Goal: Task Accomplishment & Management: Use online tool/utility

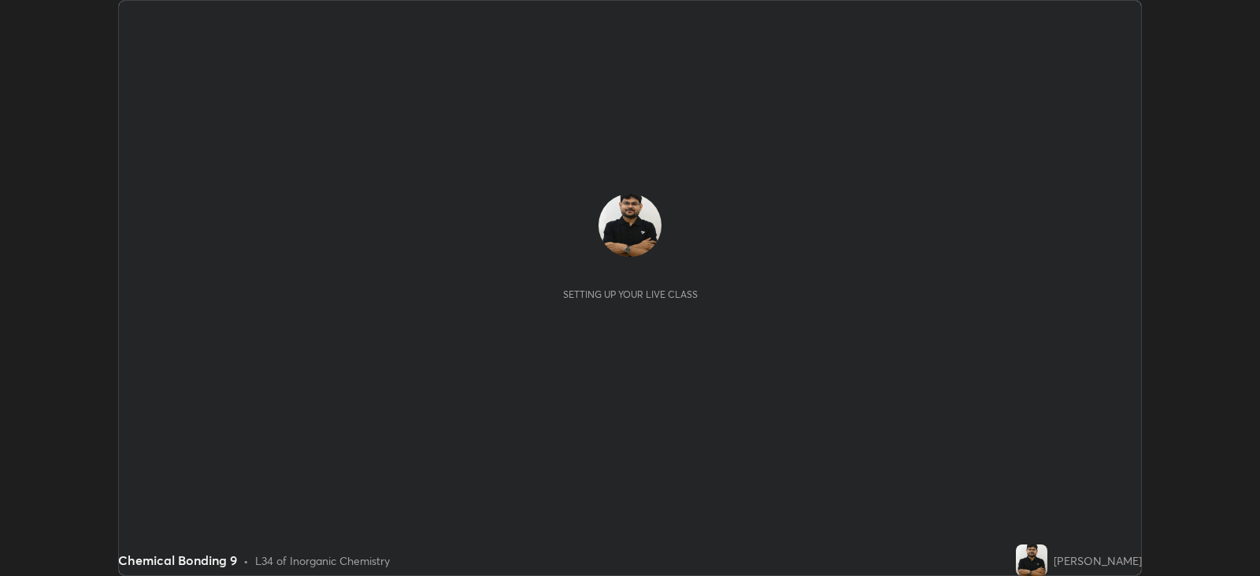
scroll to position [576, 1259]
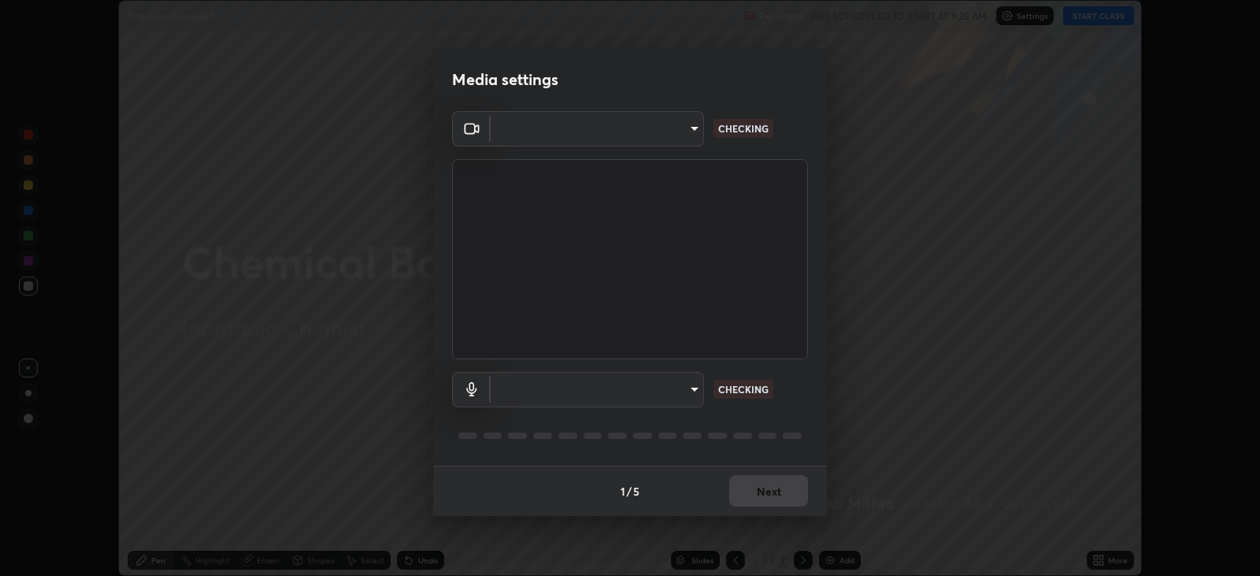
click at [576, 390] on body "Erase all Chemical Bonding 9 Recording WAS SCHEDULED TO START AT 9:25 AM Settin…" at bounding box center [630, 288] width 1260 height 576
type input "67417adfccfa8b42c30ef4407fe4a6c493a28e79373338af571501226f50bce5"
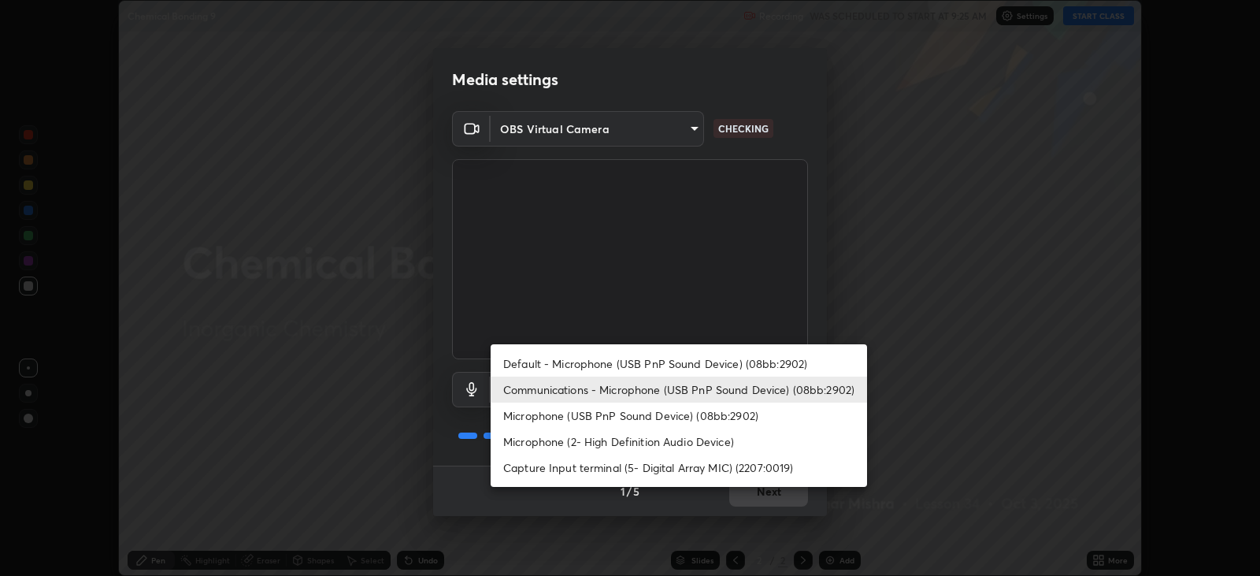
click at [544, 416] on li "Microphone (USB PnP Sound Device) (08bb:2902)" at bounding box center [679, 415] width 376 height 26
type input "0731a5793338620071d28b8b8337ef3b46904e72f5b89cbcf0318e7116545c93"
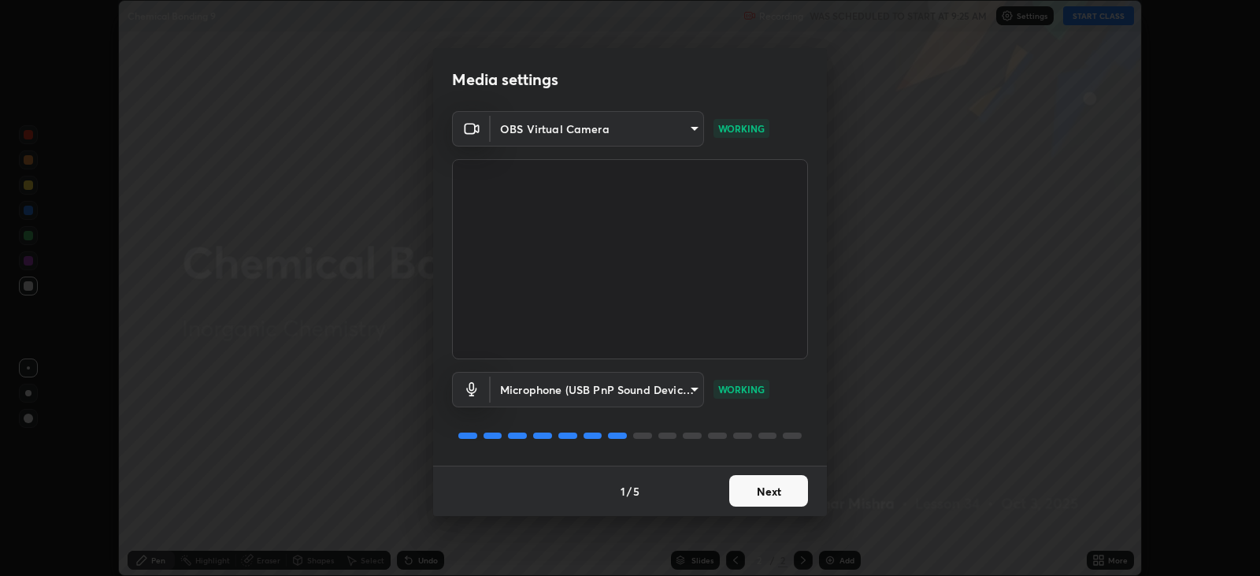
click at [768, 494] on button "Next" at bounding box center [768, 491] width 79 height 32
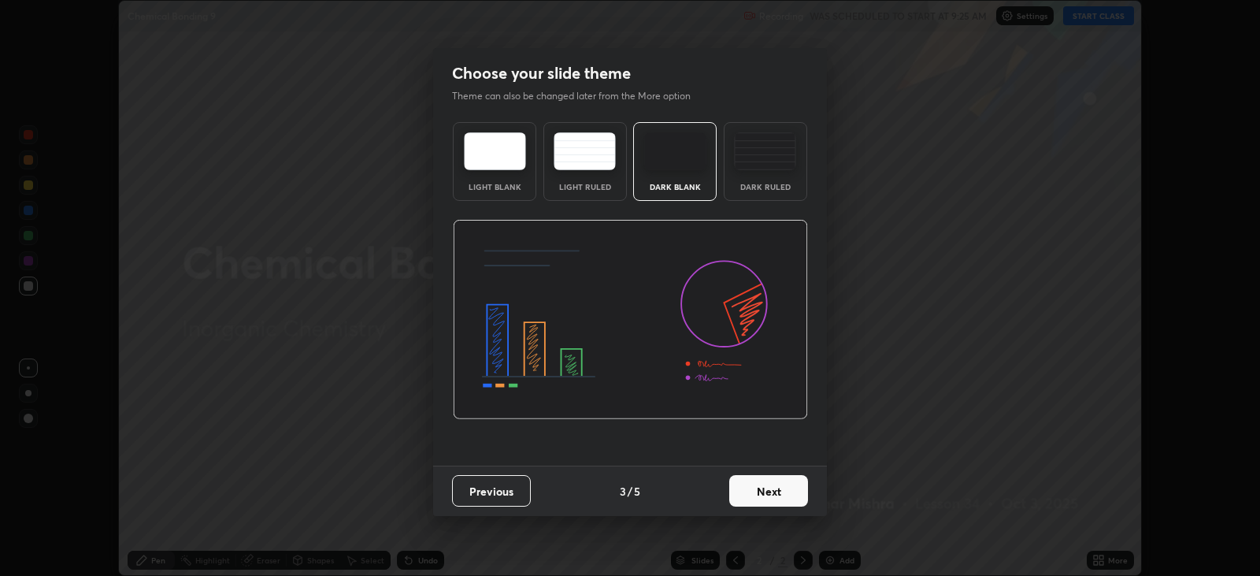
click at [802, 503] on button "Next" at bounding box center [768, 491] width 79 height 32
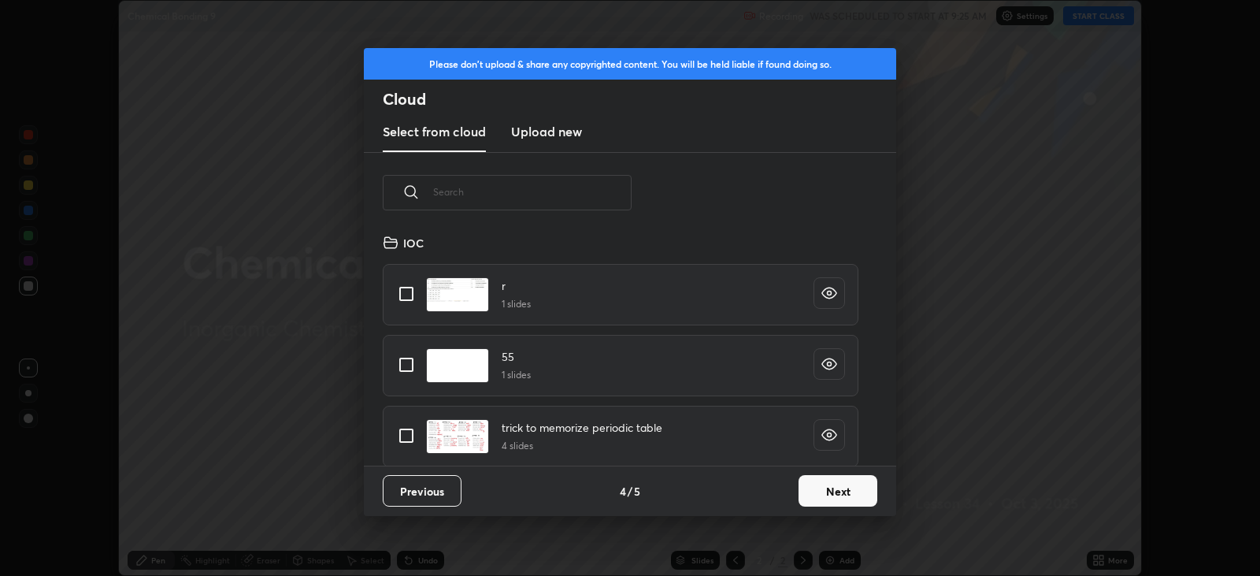
click at [813, 499] on button "Next" at bounding box center [838, 491] width 79 height 32
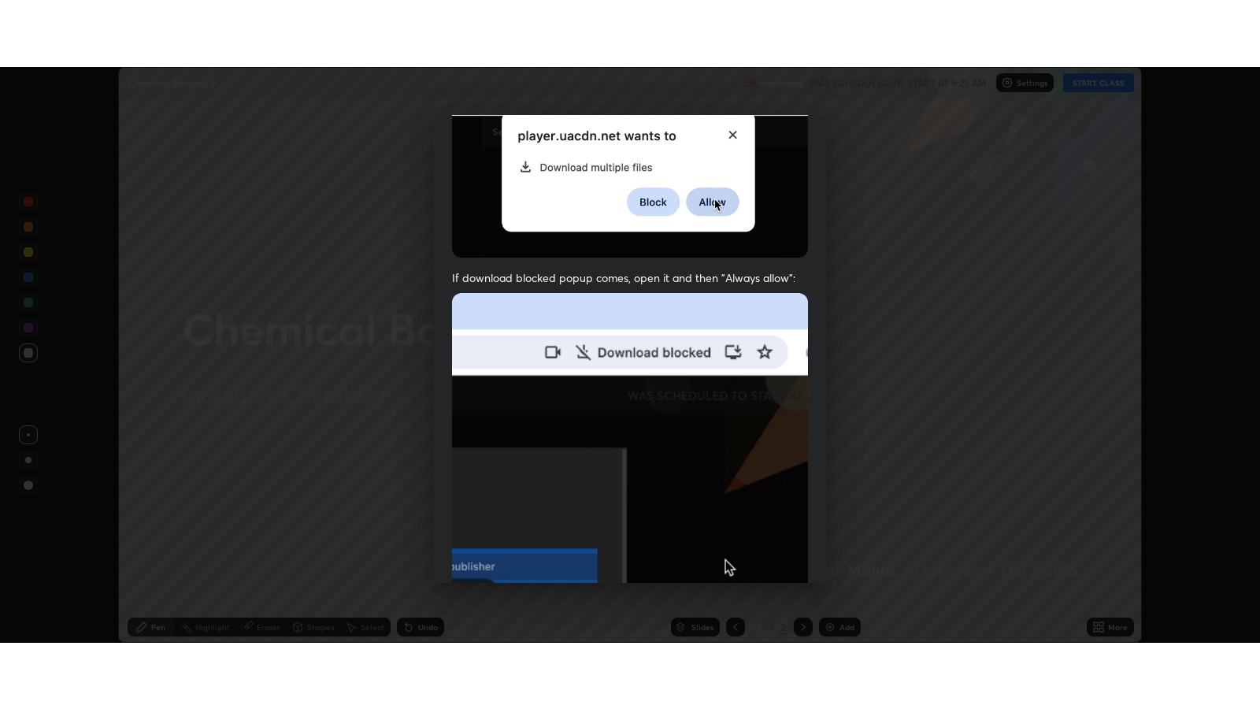
scroll to position [319, 0]
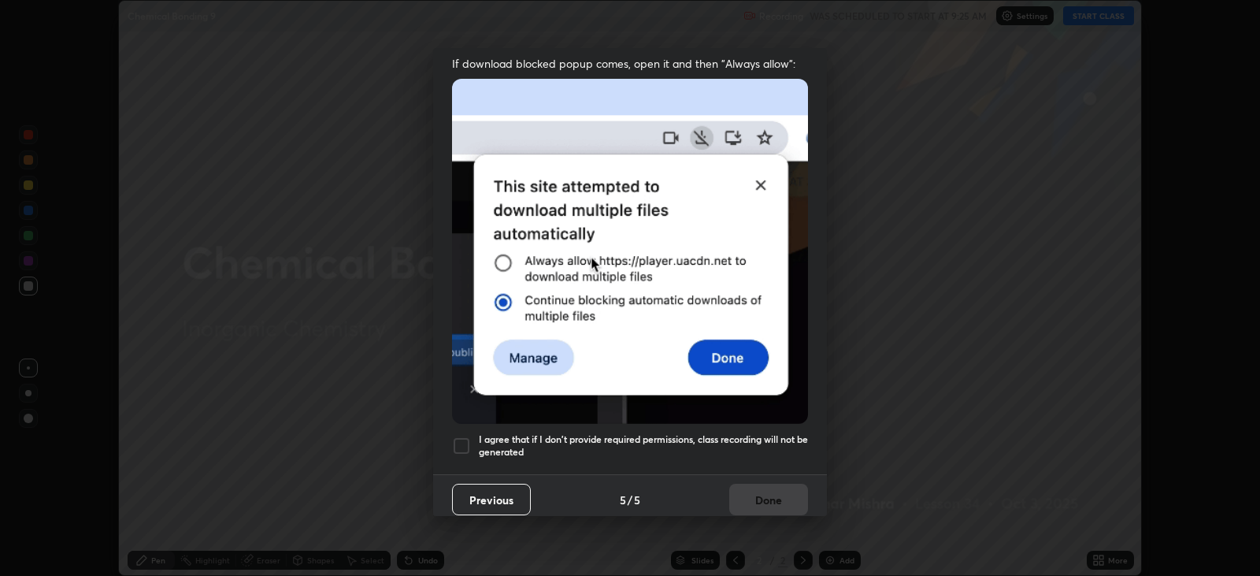
click at [663, 433] on h5 "I agree that if I don't provide required permissions, class recording will not …" at bounding box center [643, 445] width 329 height 24
click at [764, 486] on button "Done" at bounding box center [768, 500] width 79 height 32
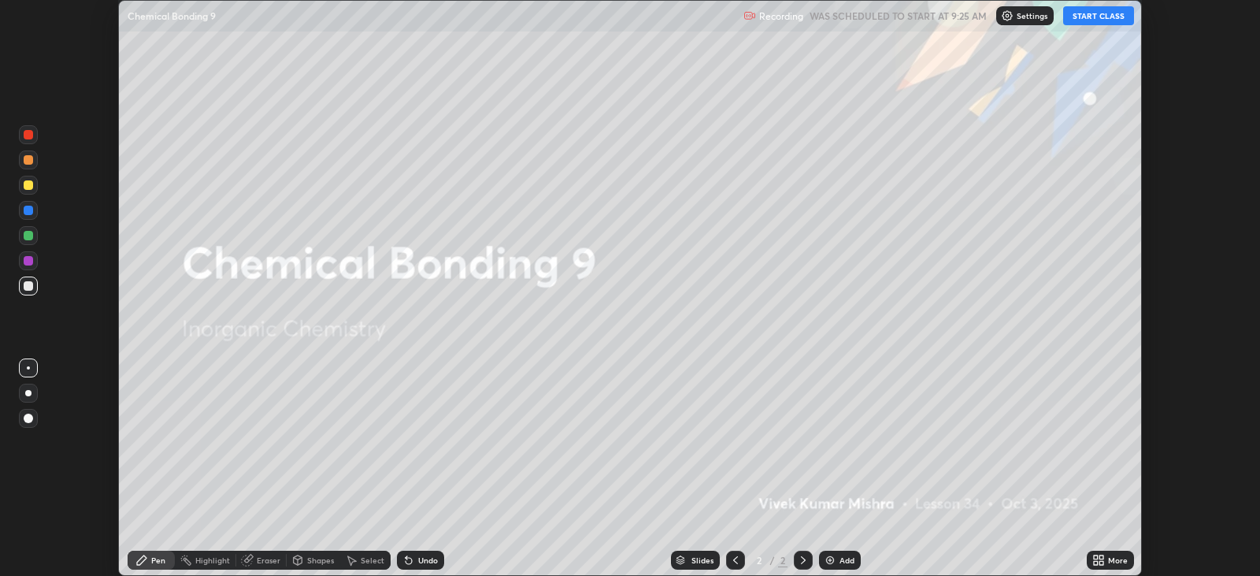
click at [1089, 13] on button "START CLASS" at bounding box center [1098, 15] width 71 height 19
click at [1095, 562] on icon at bounding box center [1096, 563] width 4 height 4
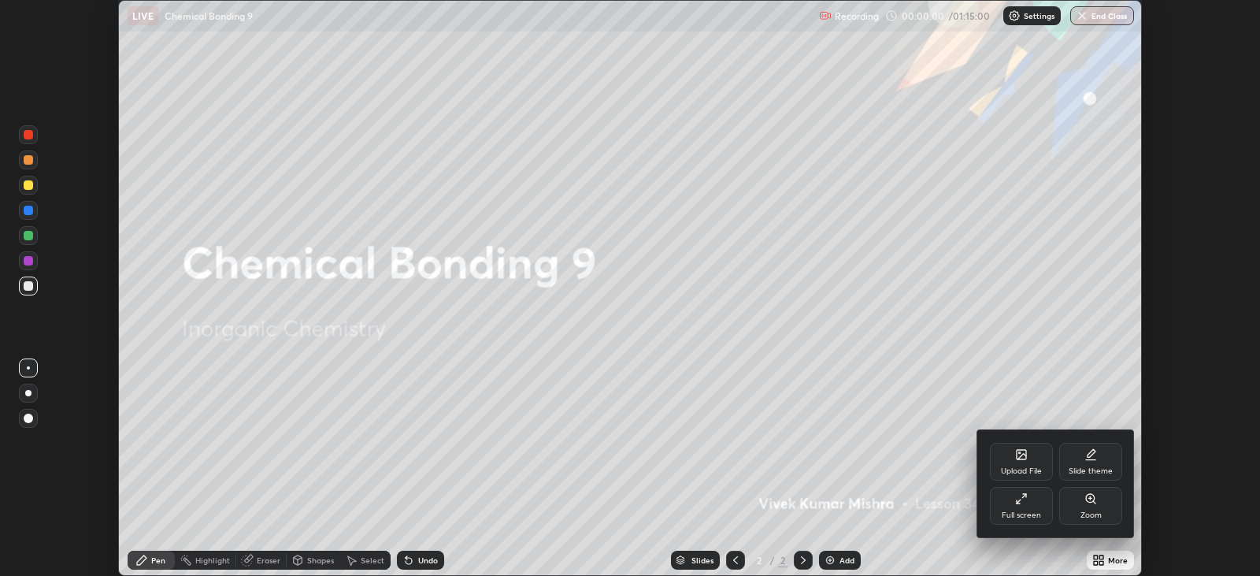
click at [1026, 516] on div "Full screen" at bounding box center [1021, 515] width 39 height 8
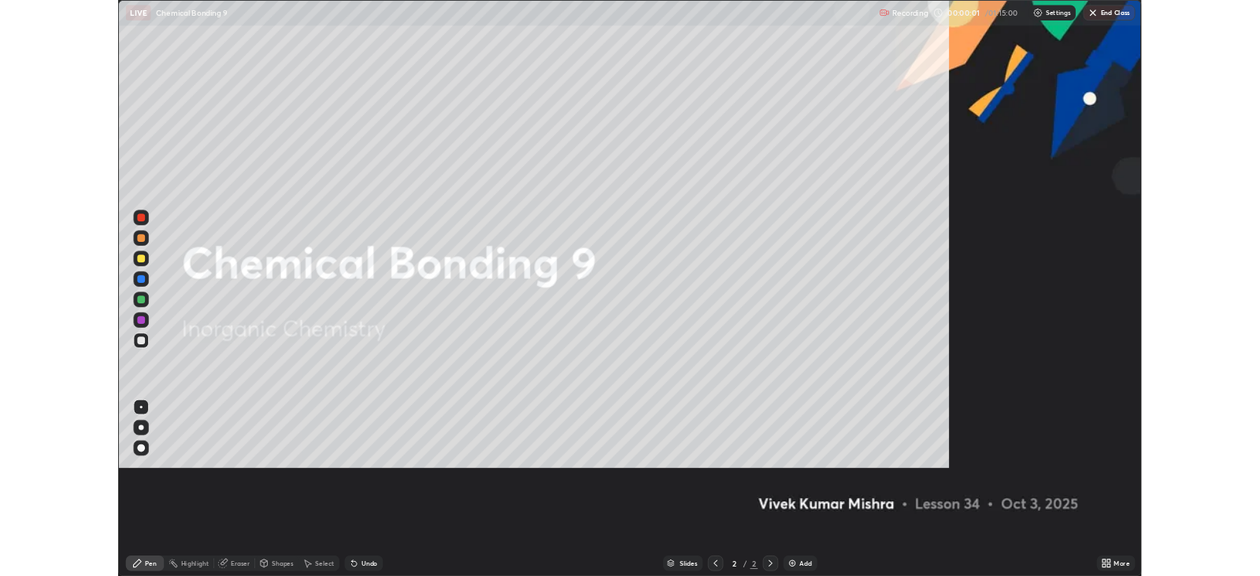
scroll to position [708, 1259]
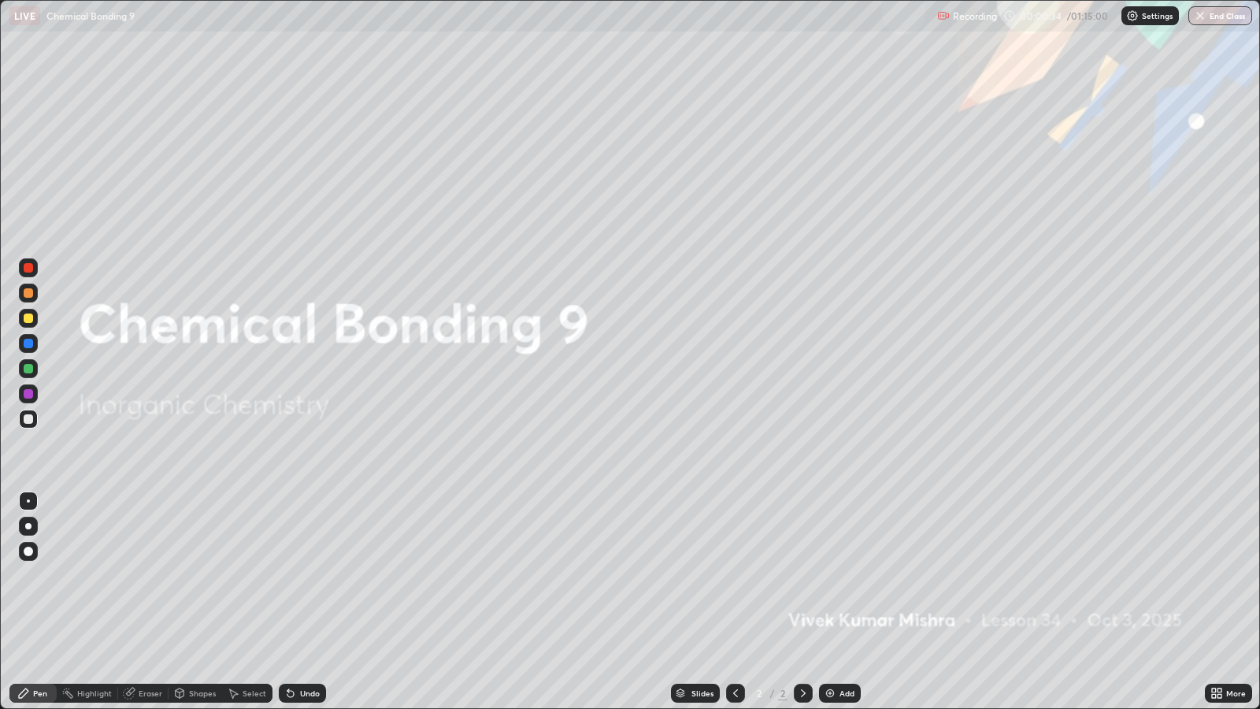
click at [836, 575] on div "Add" at bounding box center [840, 693] width 42 height 19
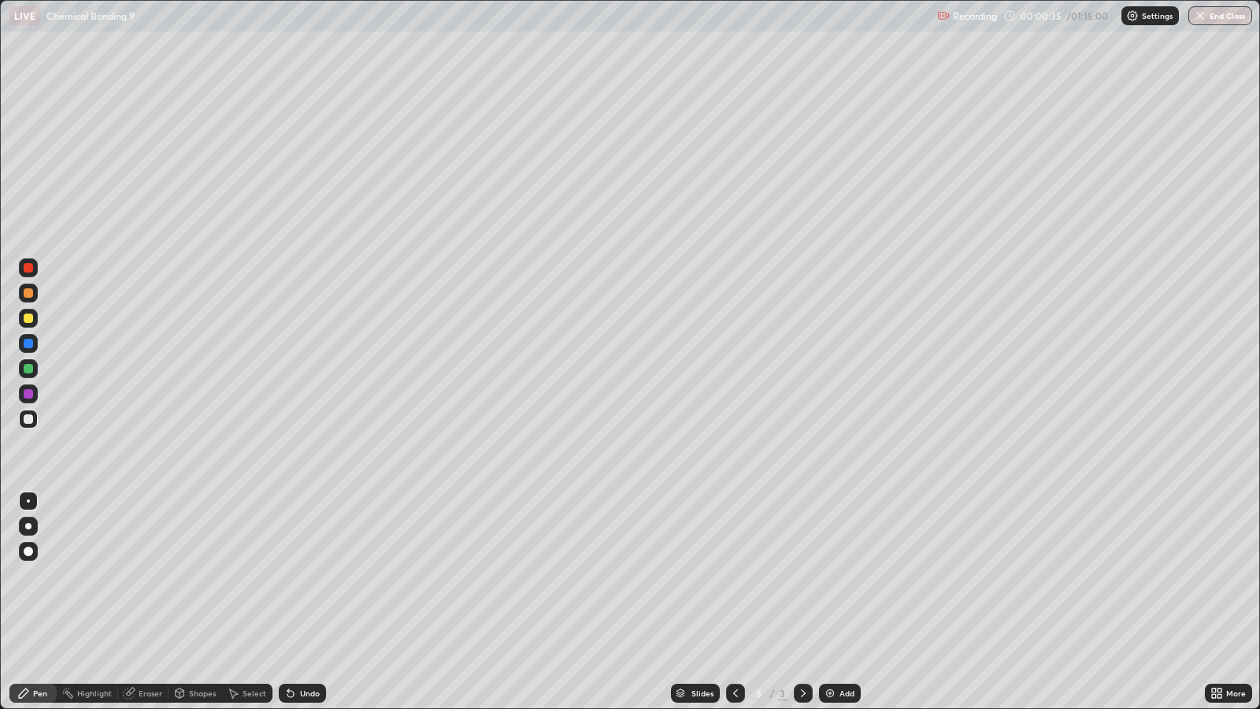
click at [734, 575] on icon at bounding box center [735, 693] width 13 height 13
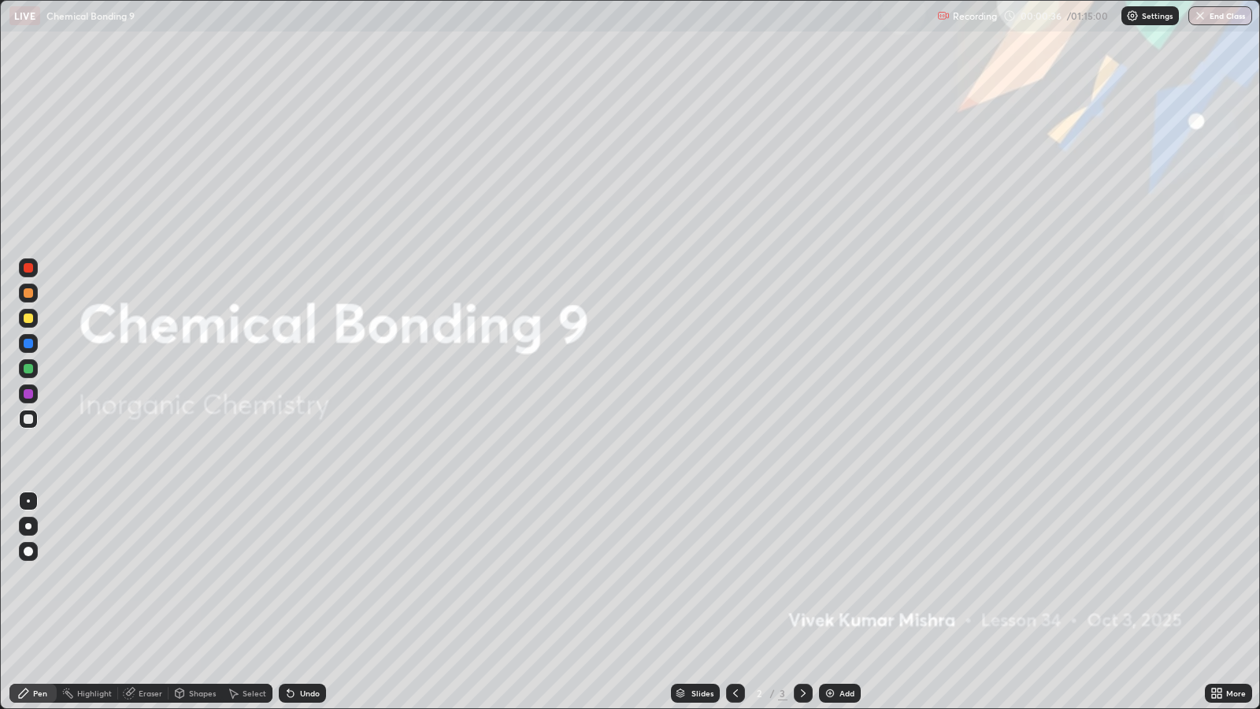
click at [1219, 575] on icon at bounding box center [1220, 696] width 4 height 4
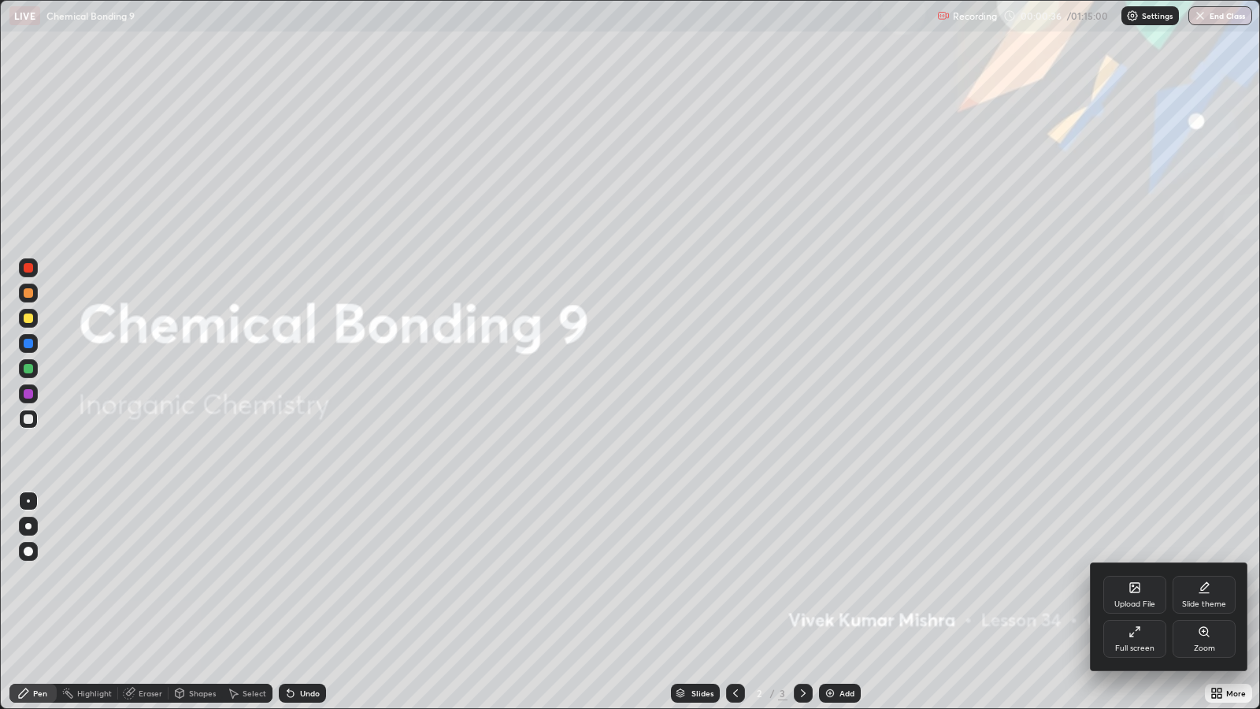
click at [1187, 575] on div "Slide theme" at bounding box center [1204, 595] width 63 height 38
click at [1202, 575] on div "Dark Ruled" at bounding box center [1204, 639] width 63 height 38
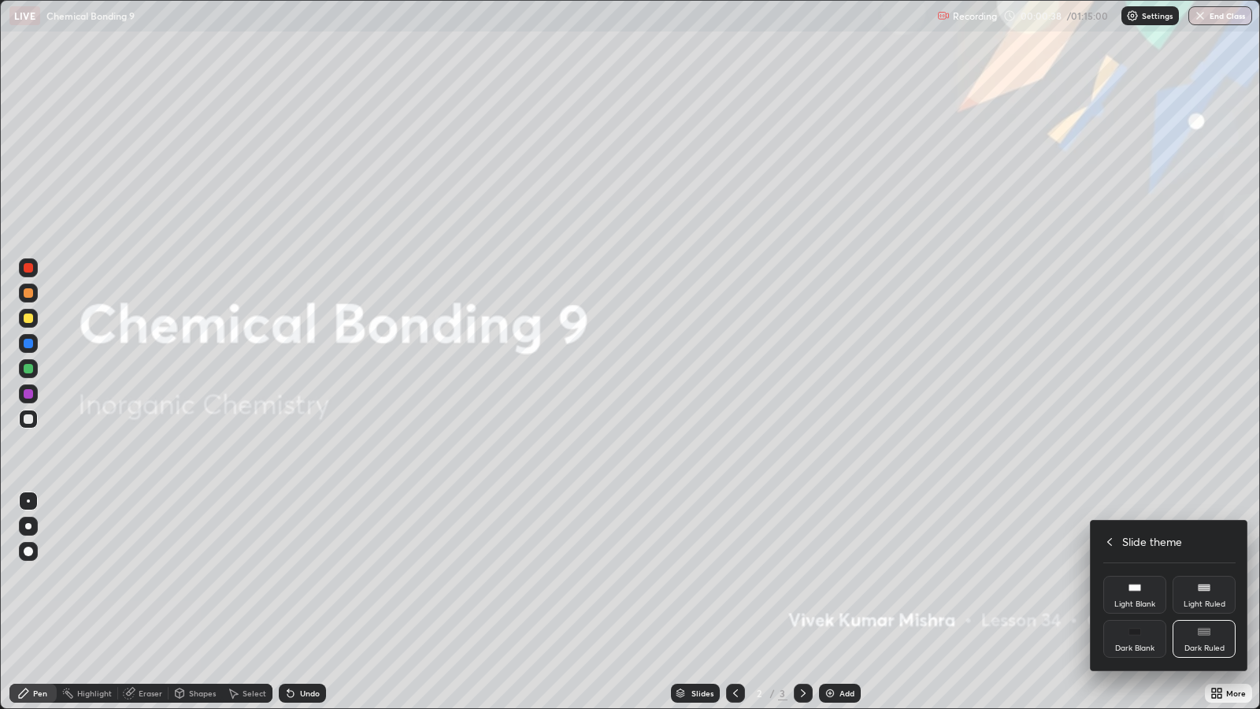
click at [1110, 542] on icon at bounding box center [1109, 542] width 13 height 13
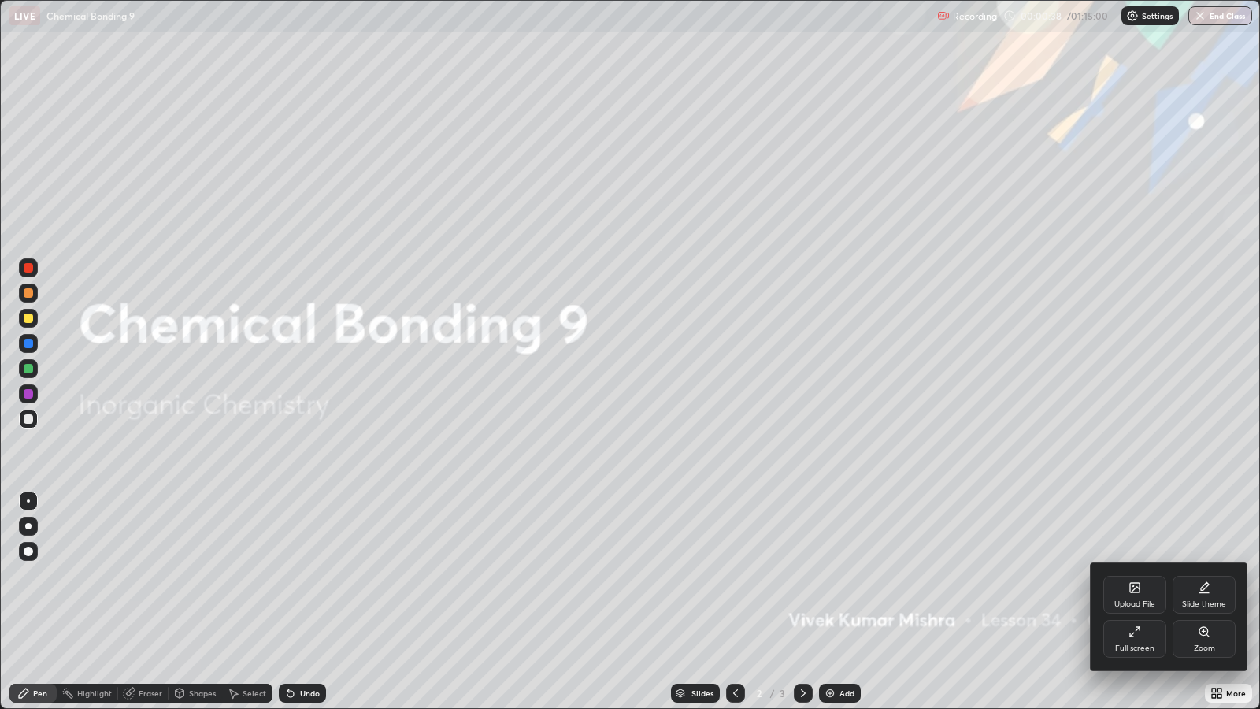
click at [995, 575] on div at bounding box center [630, 354] width 1260 height 709
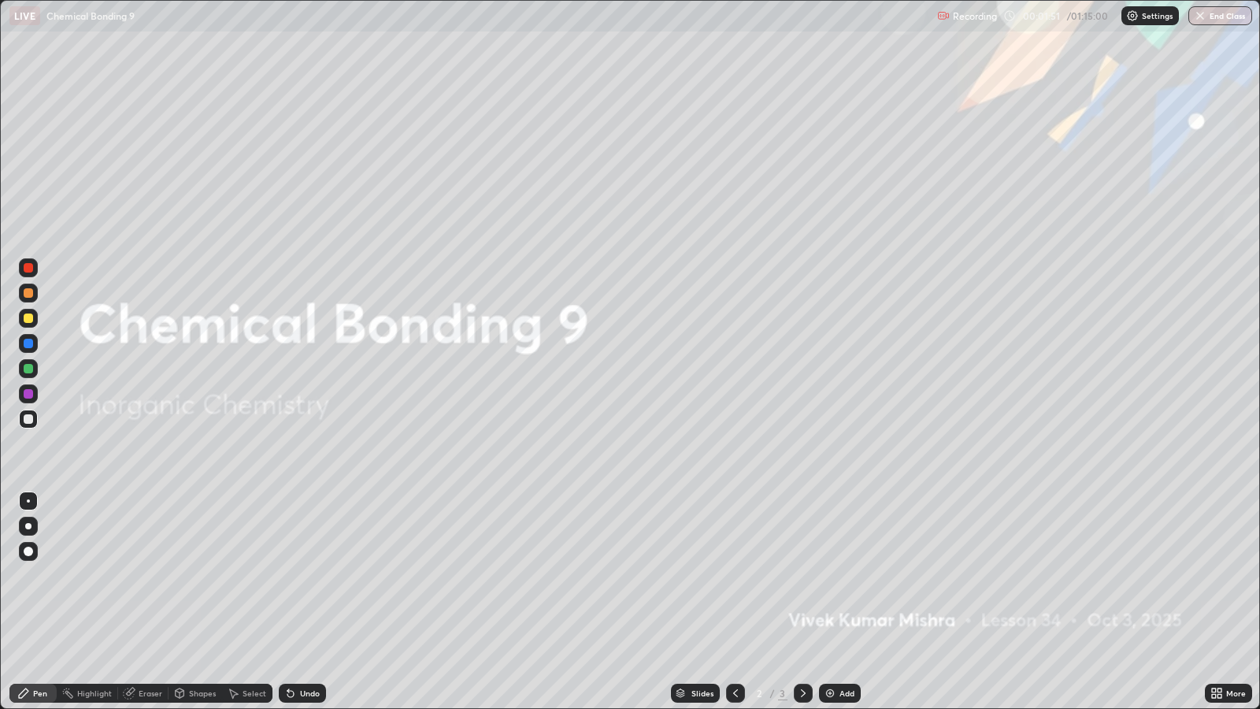
click at [847, 575] on div "Add" at bounding box center [847, 693] width 15 height 8
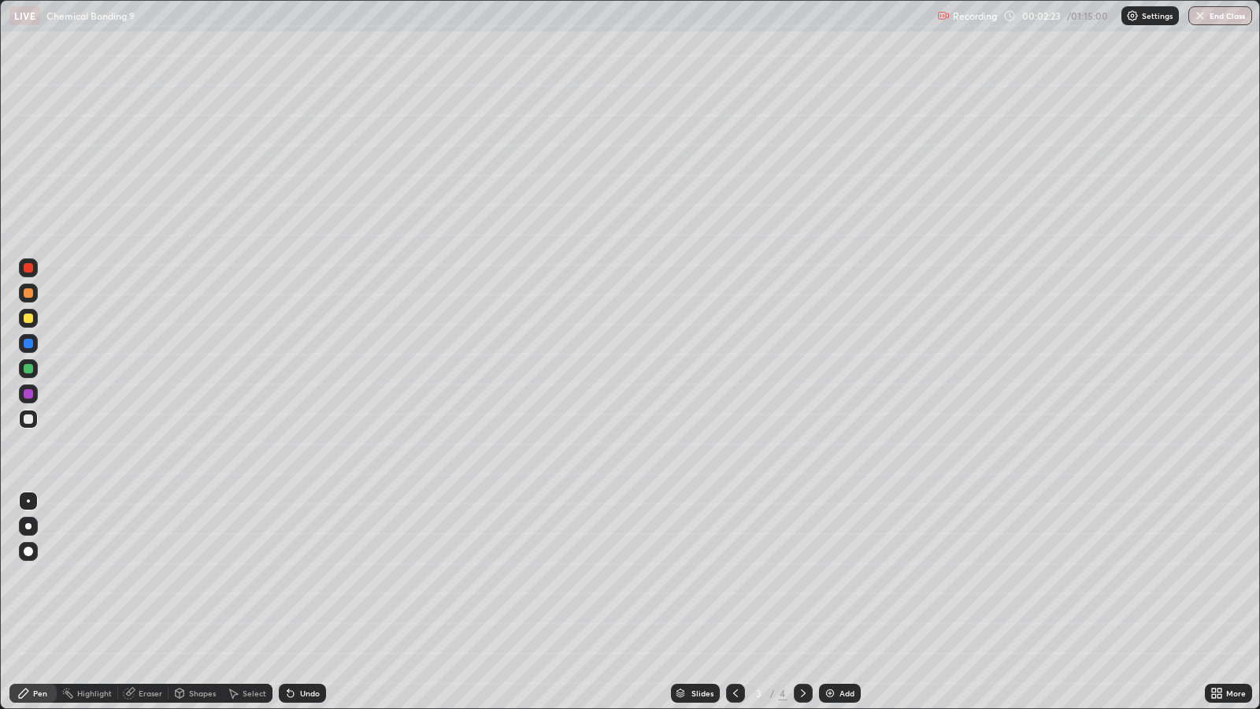
click at [28, 419] on div at bounding box center [28, 418] width 9 height 9
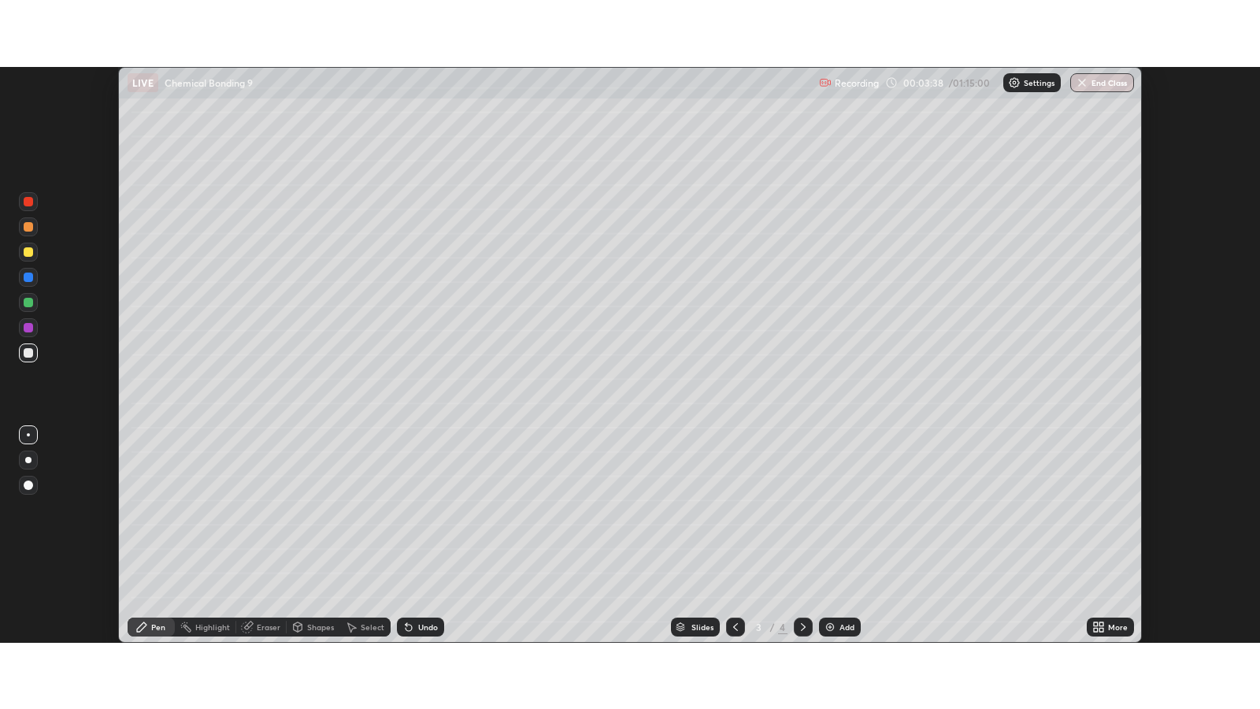
scroll to position [78176, 77492]
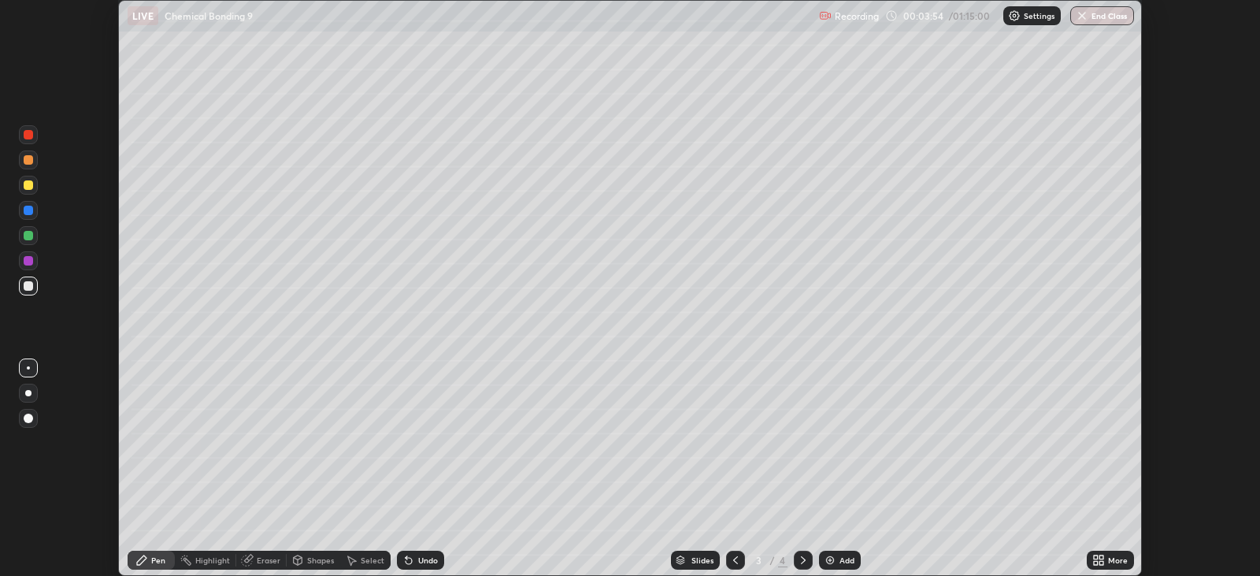
click at [1112, 556] on div "More" at bounding box center [1118, 560] width 20 height 8
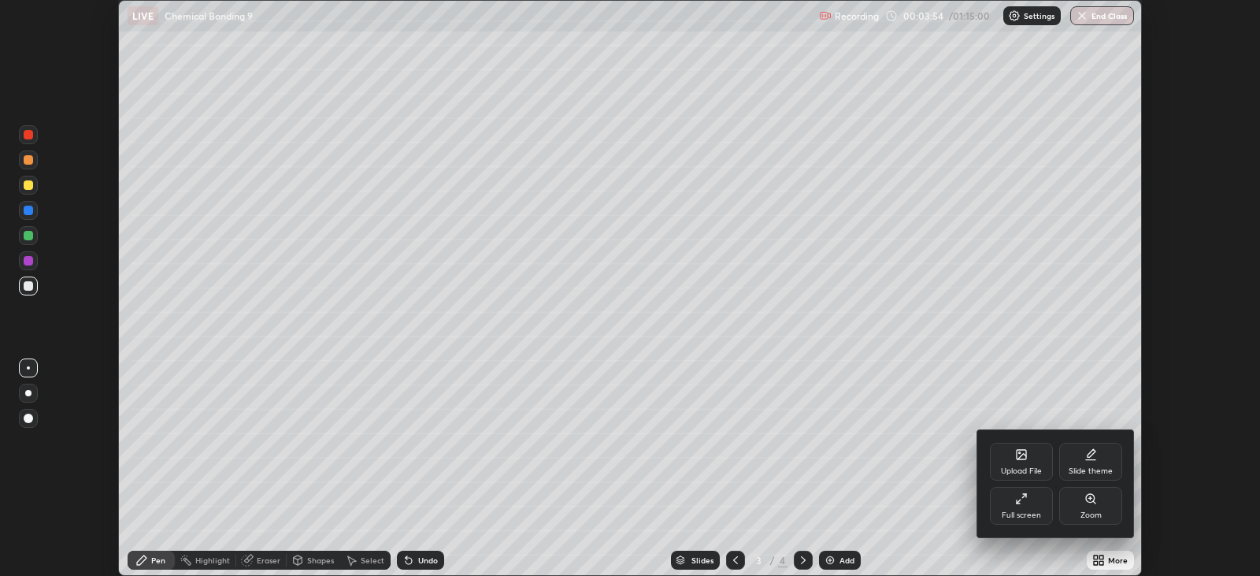
click at [1025, 510] on div "Full screen" at bounding box center [1021, 506] width 63 height 38
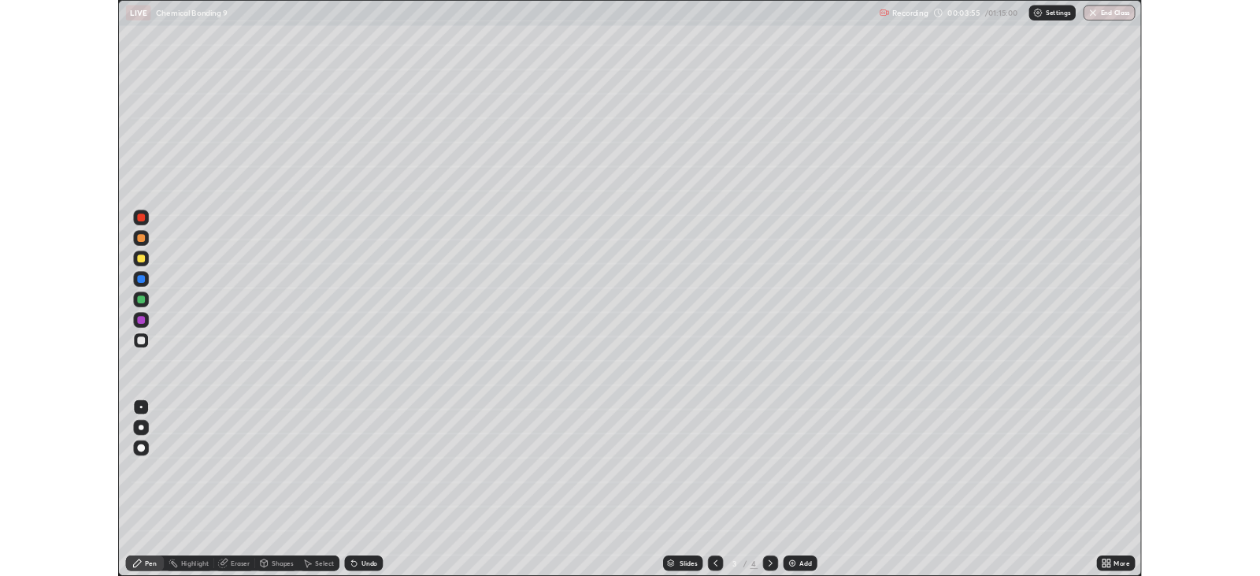
scroll to position [708, 1259]
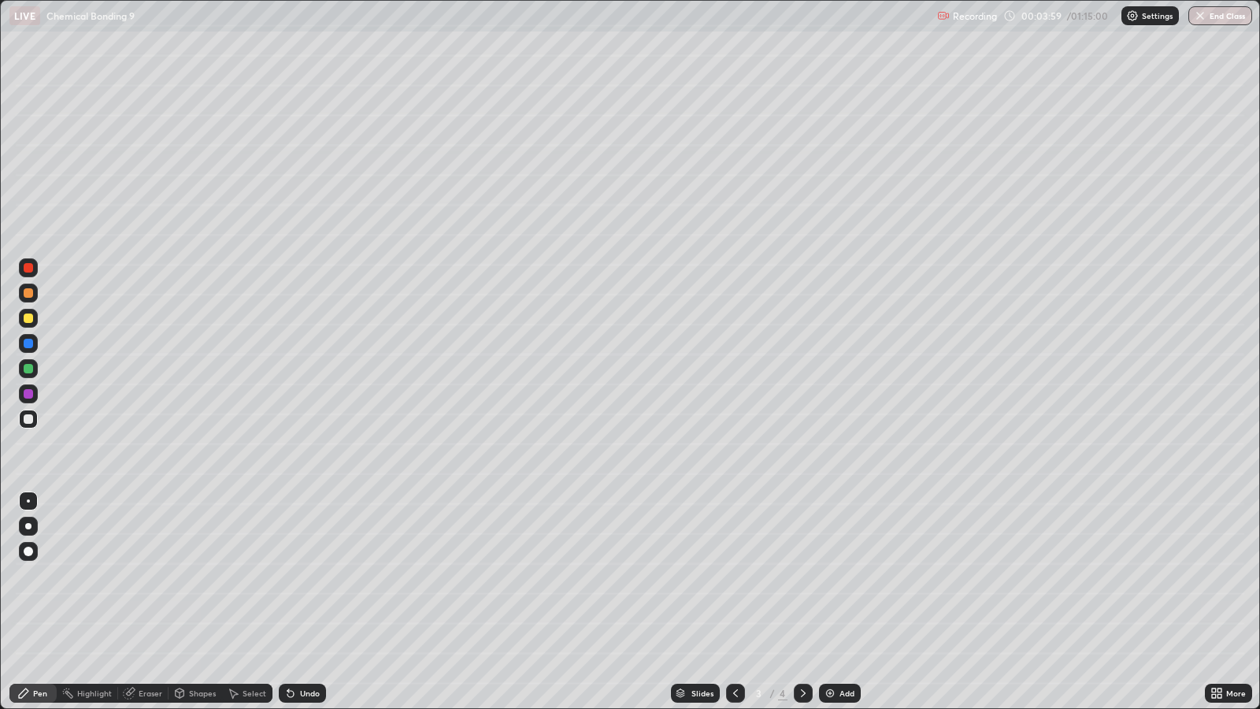
click at [24, 270] on div at bounding box center [28, 267] width 9 height 9
click at [28, 420] on div at bounding box center [28, 418] width 9 height 9
click at [24, 270] on div at bounding box center [28, 267] width 9 height 9
click at [24, 321] on div at bounding box center [28, 318] width 19 height 19
click at [827, 575] on img at bounding box center [830, 693] width 13 height 13
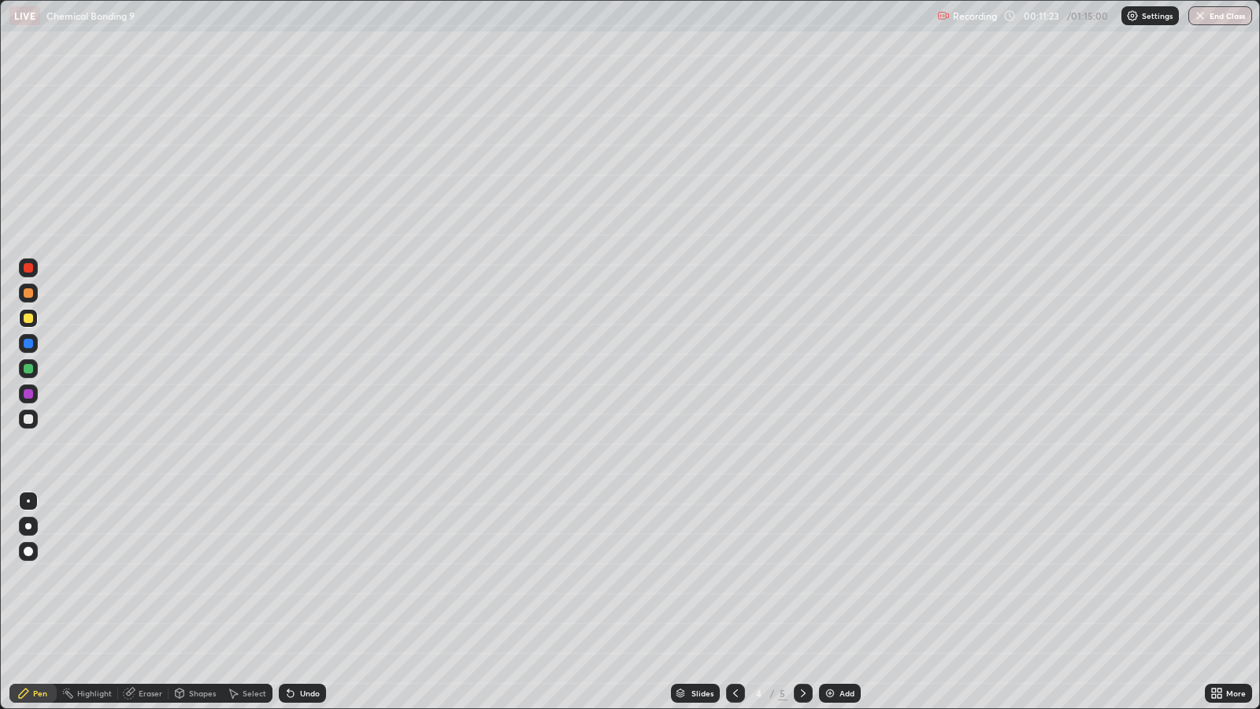
click at [26, 265] on div at bounding box center [28, 267] width 9 height 9
click at [24, 372] on div at bounding box center [28, 368] width 9 height 9
click at [24, 268] on div at bounding box center [28, 267] width 9 height 9
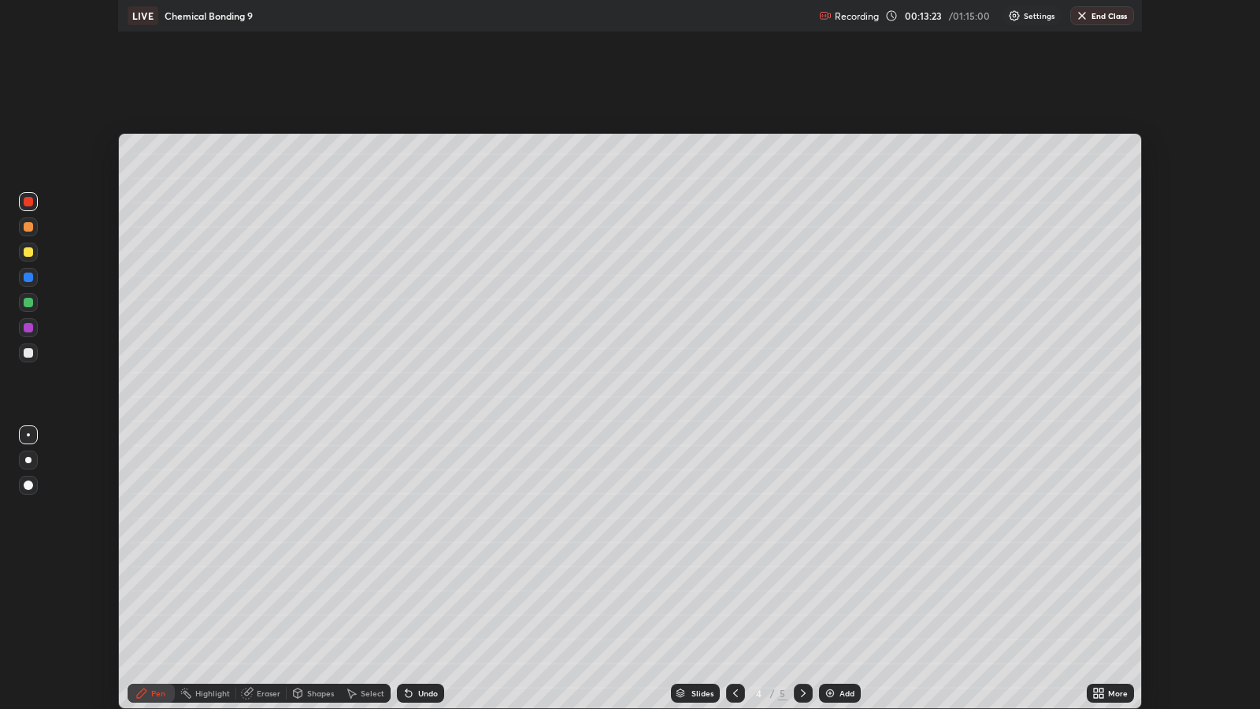
scroll to position [78176, 77492]
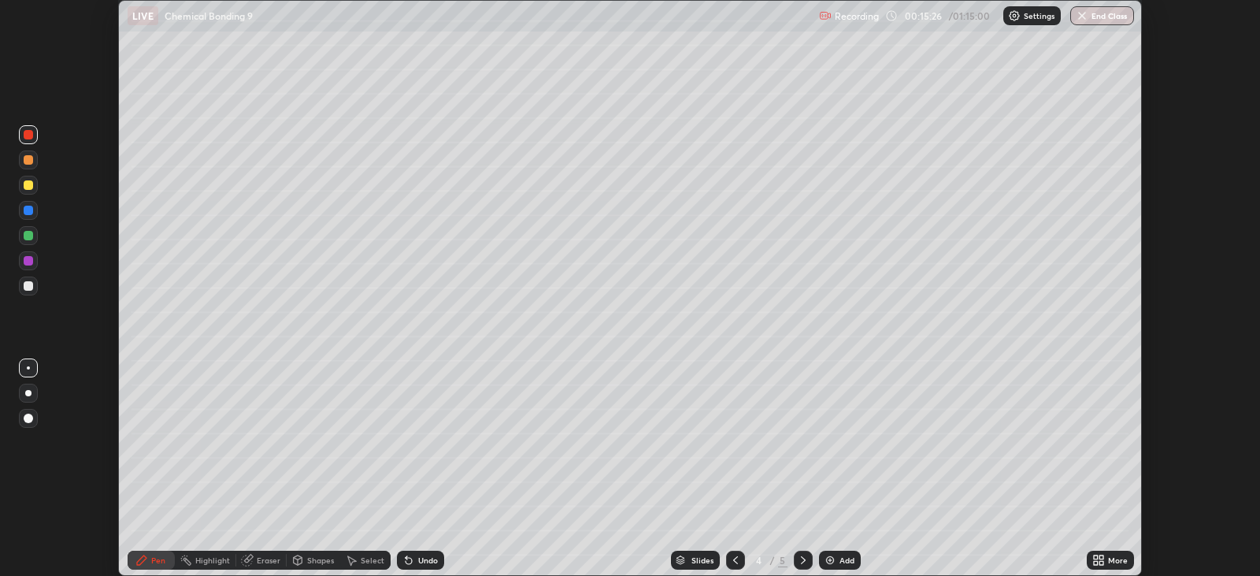
click at [1101, 562] on icon at bounding box center [1101, 563] width 4 height 4
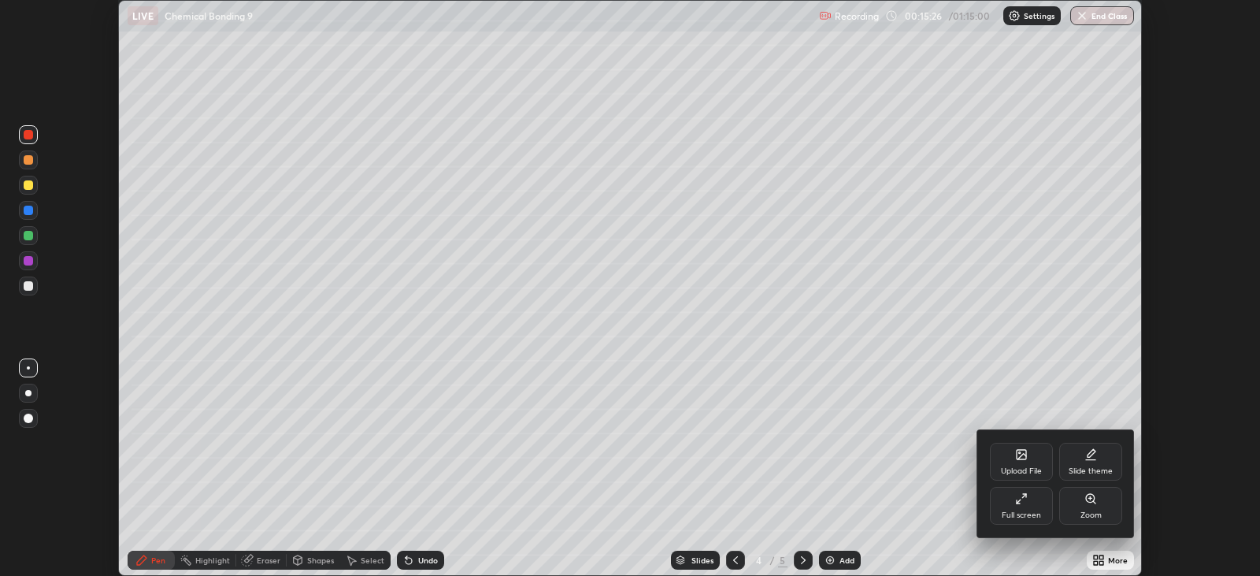
click at [1021, 511] on div "Full screen" at bounding box center [1021, 515] width 39 height 8
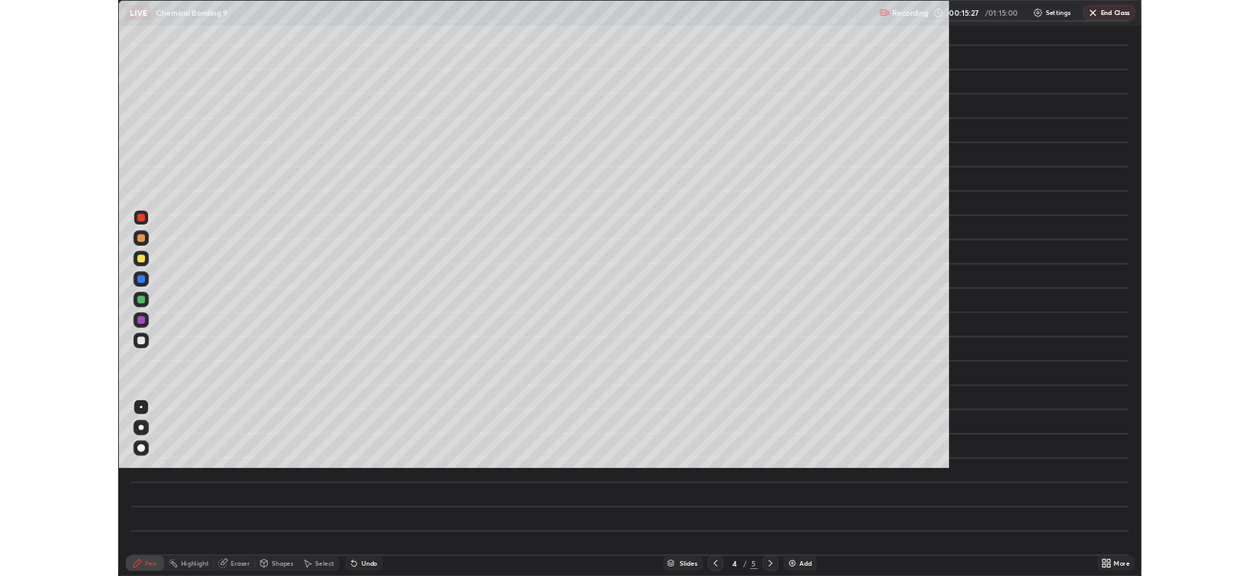
scroll to position [708, 1259]
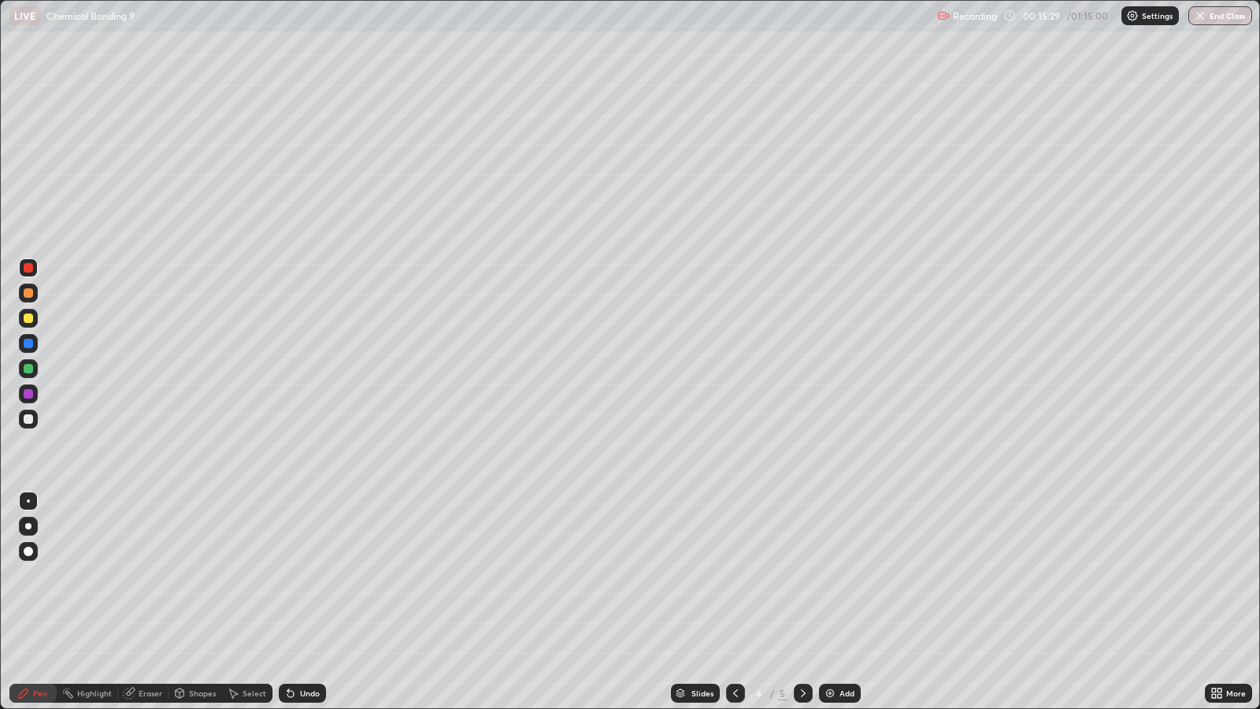
click at [27, 419] on div at bounding box center [28, 418] width 9 height 9
click at [246, 575] on div "Select" at bounding box center [255, 693] width 24 height 8
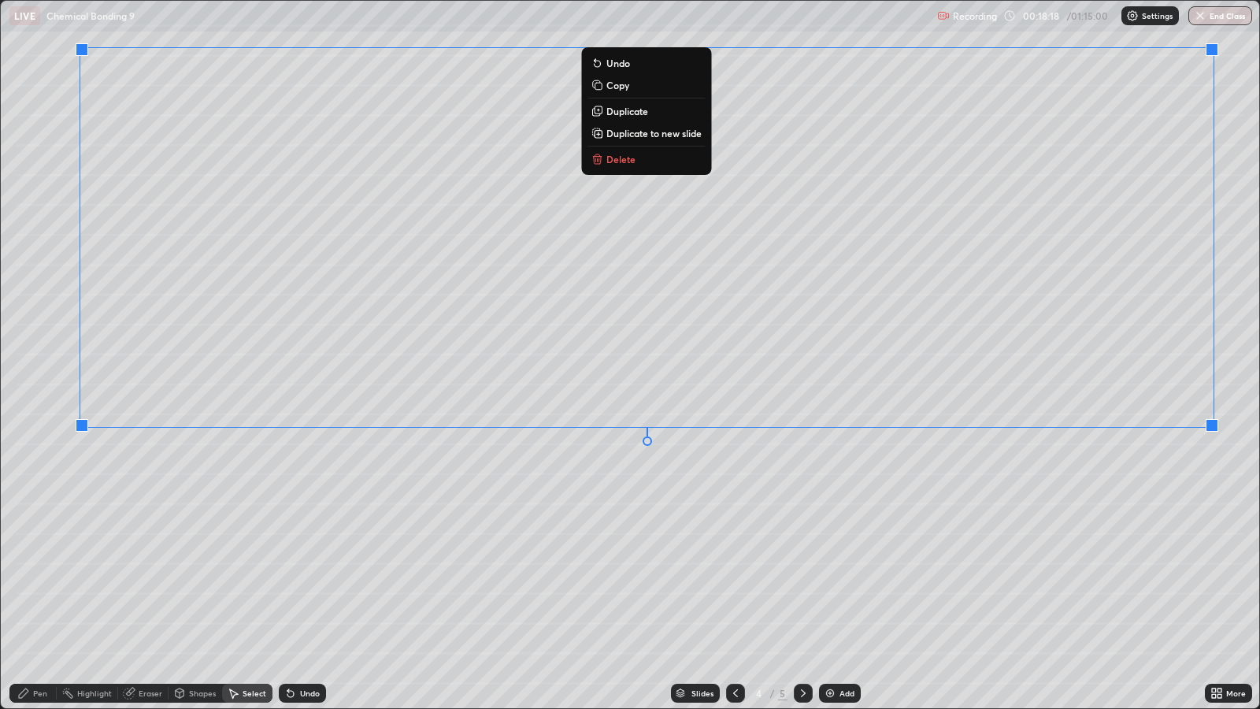
click at [1173, 573] on div "0 ° Undo Copy Duplicate Duplicate to new slide Delete" at bounding box center [630, 354] width 1258 height 707
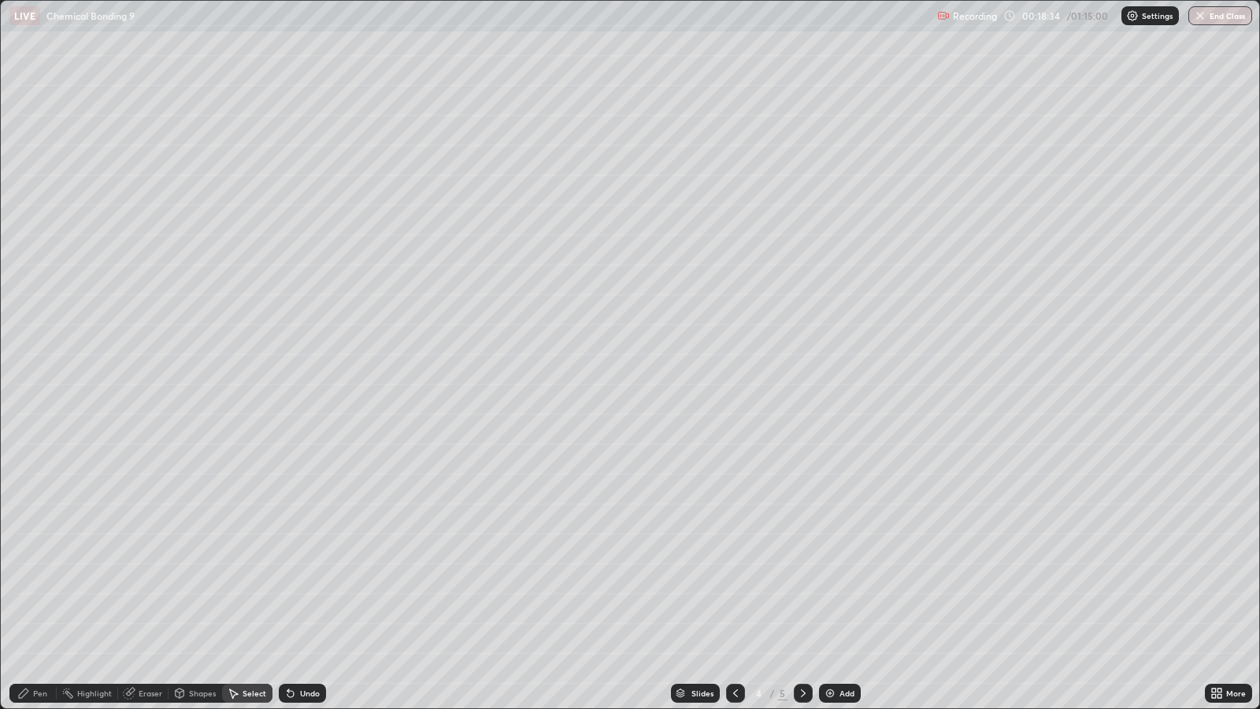
click at [38, 575] on div "Pen" at bounding box center [40, 693] width 14 height 8
click at [1246, 575] on div "More" at bounding box center [1228, 693] width 47 height 19
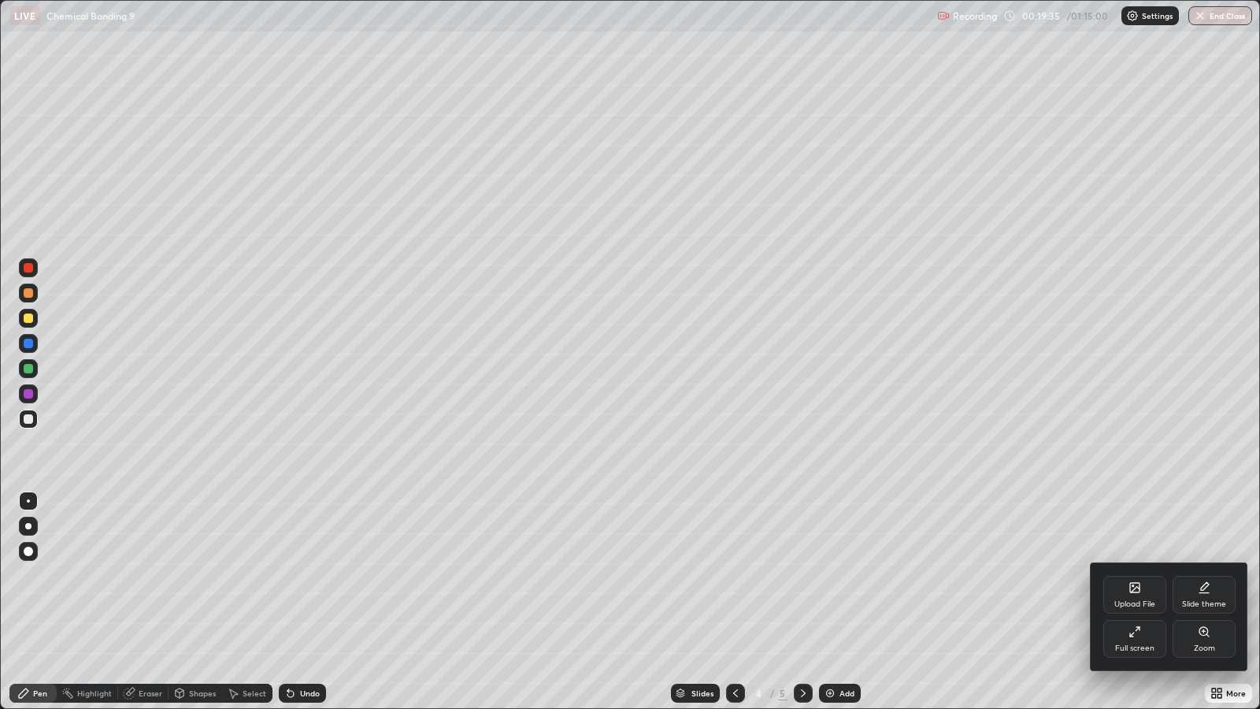
click at [1043, 489] on div at bounding box center [630, 354] width 1260 height 709
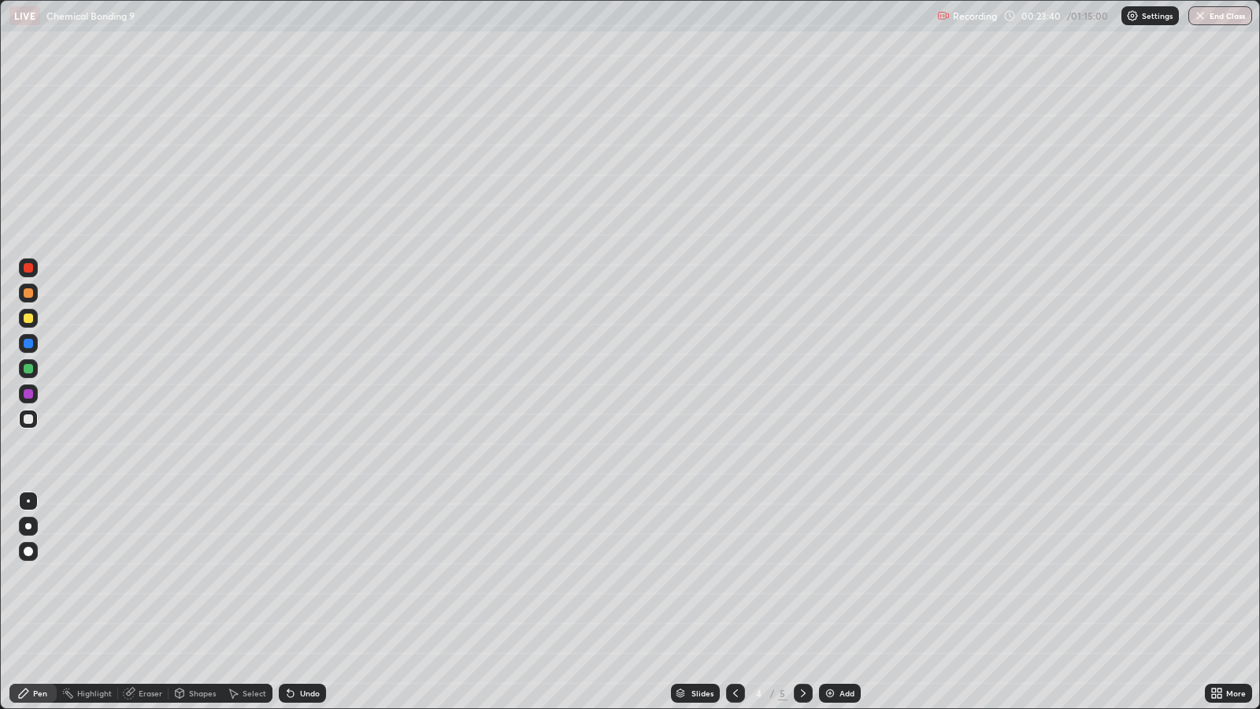
click at [801, 575] on icon at bounding box center [803, 693] width 13 height 13
click at [733, 575] on icon at bounding box center [735, 693] width 13 height 13
click at [840, 575] on div "Add" at bounding box center [847, 693] width 15 height 8
click at [300, 575] on div "Undo" at bounding box center [310, 693] width 20 height 8
click at [305, 575] on div "Undo" at bounding box center [310, 693] width 20 height 8
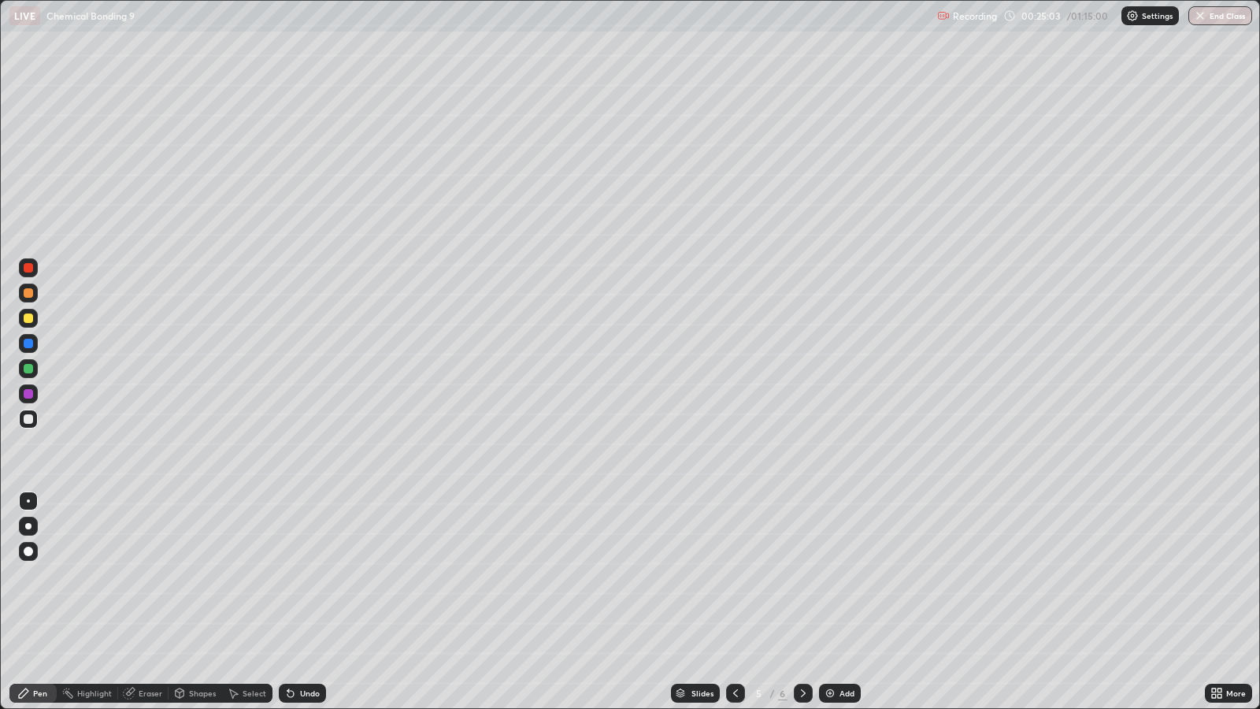
click at [306, 575] on div "Undo" at bounding box center [310, 693] width 20 height 8
click at [258, 575] on div "Select" at bounding box center [255, 693] width 24 height 8
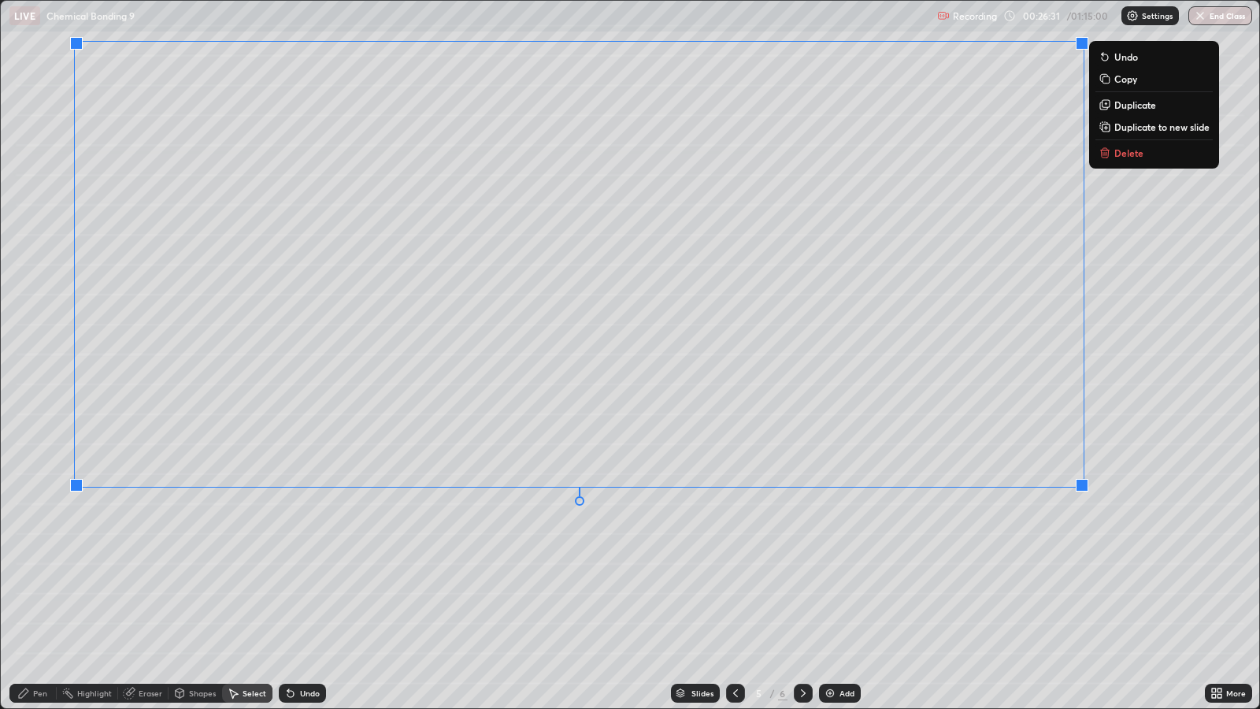
click at [1150, 575] on div "0 ° Undo Copy Duplicate Duplicate to new slide Delete" at bounding box center [630, 354] width 1258 height 707
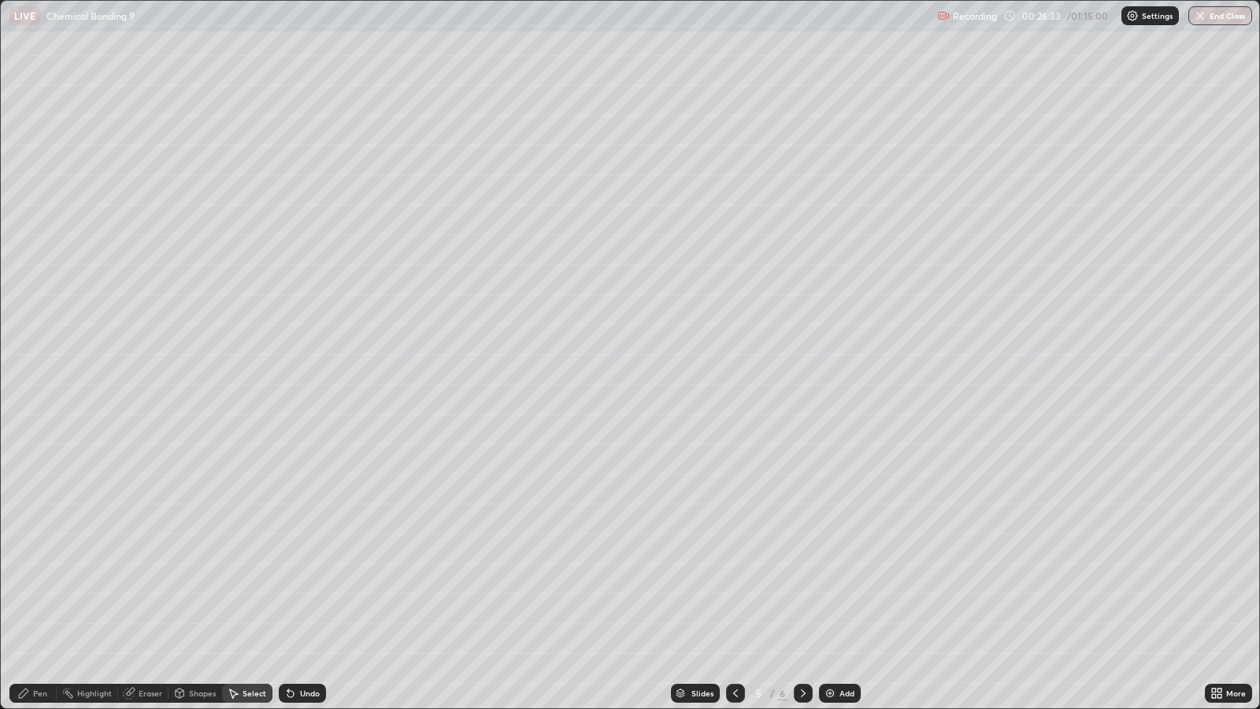
click at [34, 575] on div "Pen" at bounding box center [40, 693] width 14 height 8
click at [1214, 575] on icon at bounding box center [1214, 696] width 4 height 4
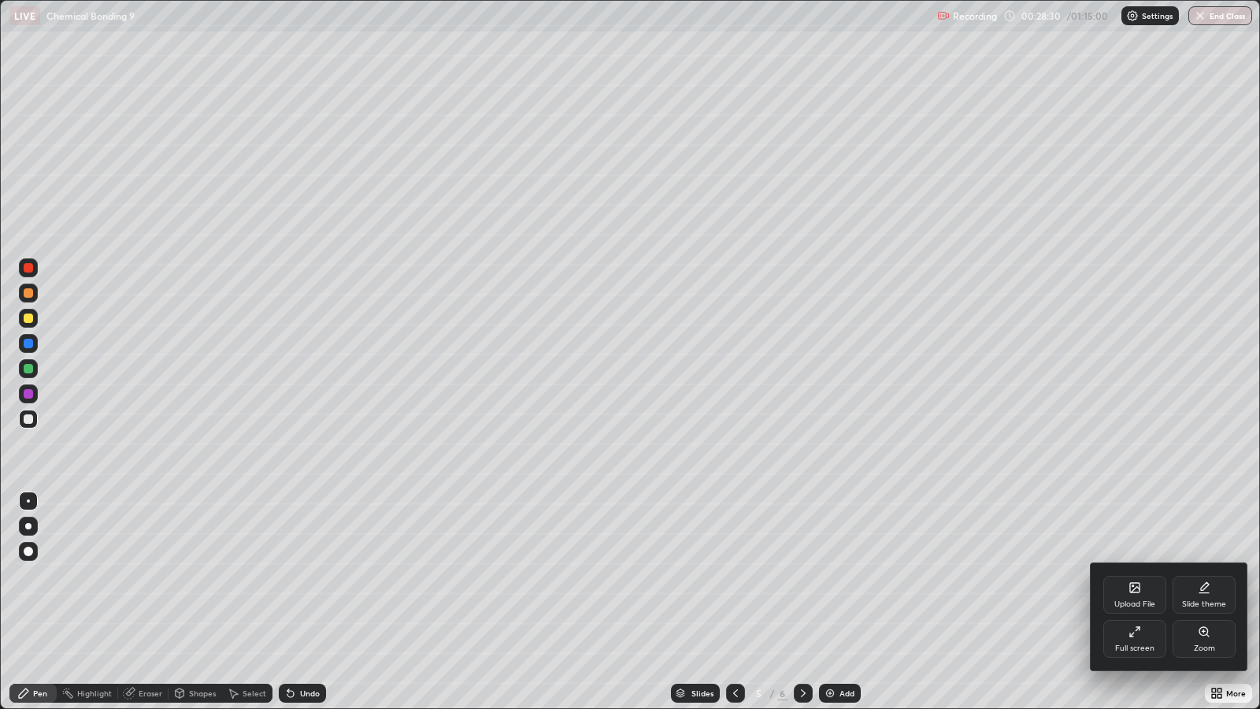
click at [1204, 575] on div "Zoom" at bounding box center [1204, 639] width 63 height 38
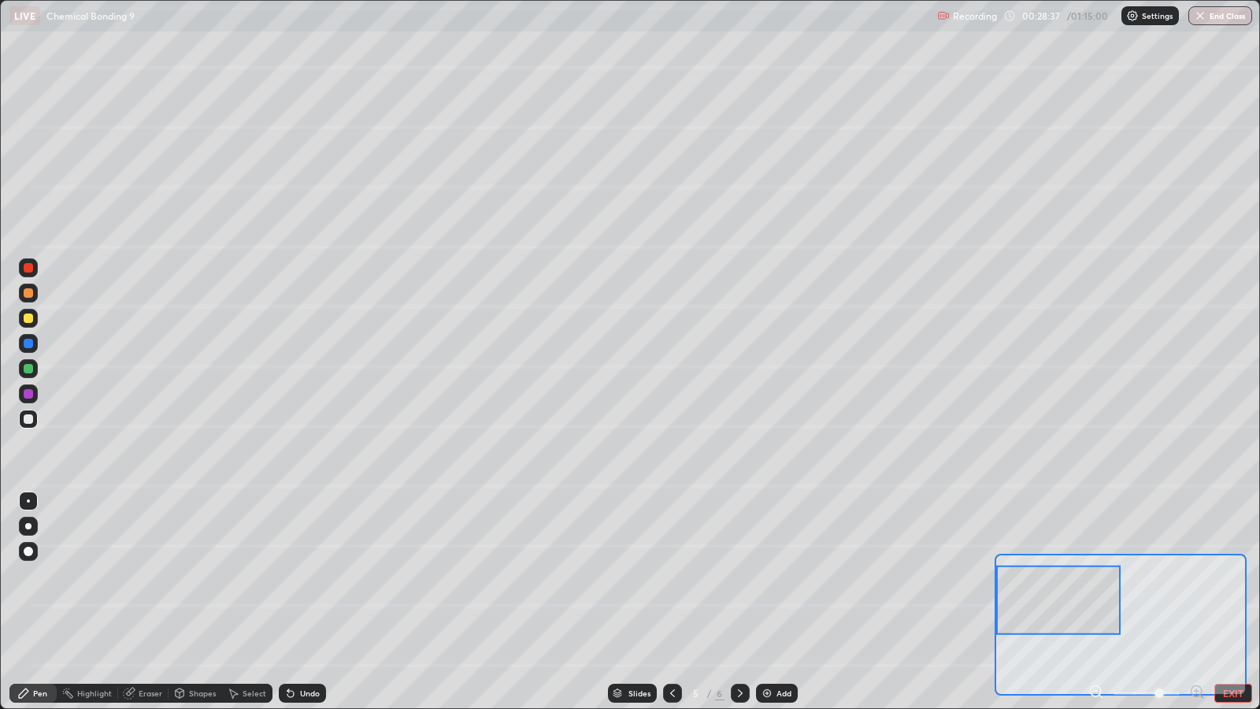
click at [28, 268] on div at bounding box center [28, 267] width 9 height 9
click at [1097, 575] on icon at bounding box center [1096, 692] width 16 height 16
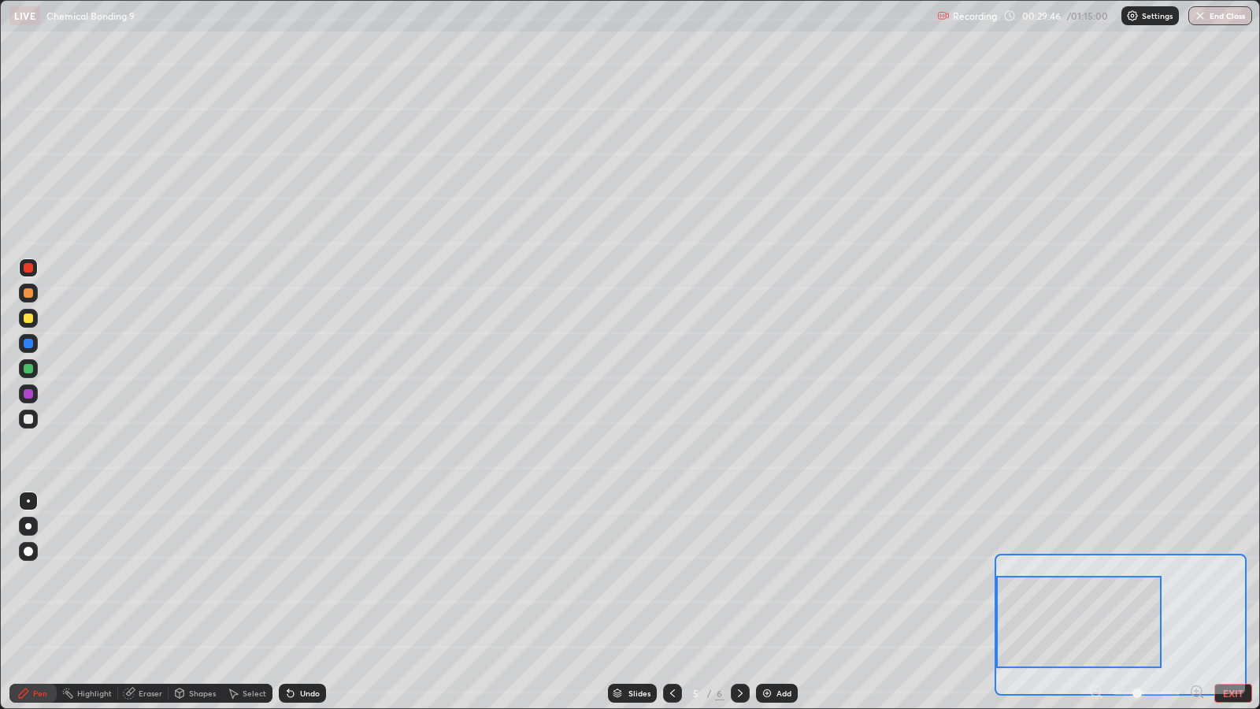
click at [1117, 575] on div at bounding box center [1078, 622] width 165 height 92
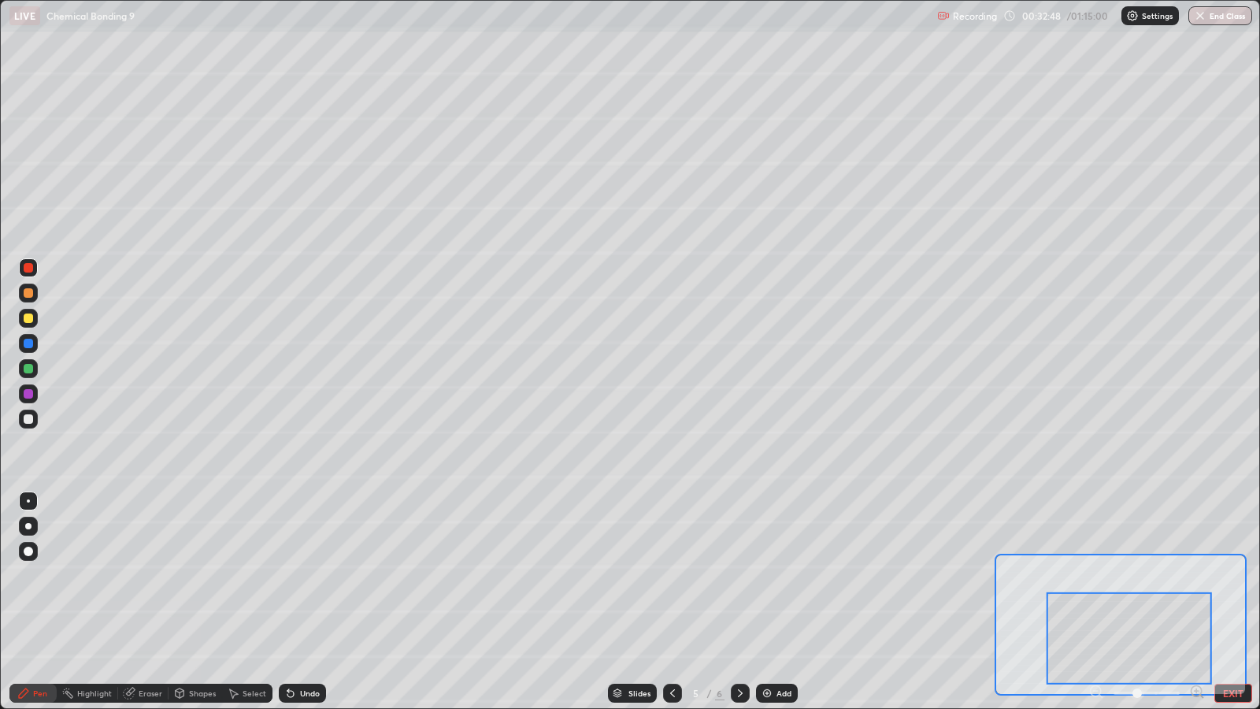
click at [29, 293] on div at bounding box center [28, 292] width 9 height 9
click at [304, 575] on div "Undo" at bounding box center [310, 693] width 20 height 8
click at [301, 575] on div "Undo" at bounding box center [310, 693] width 20 height 8
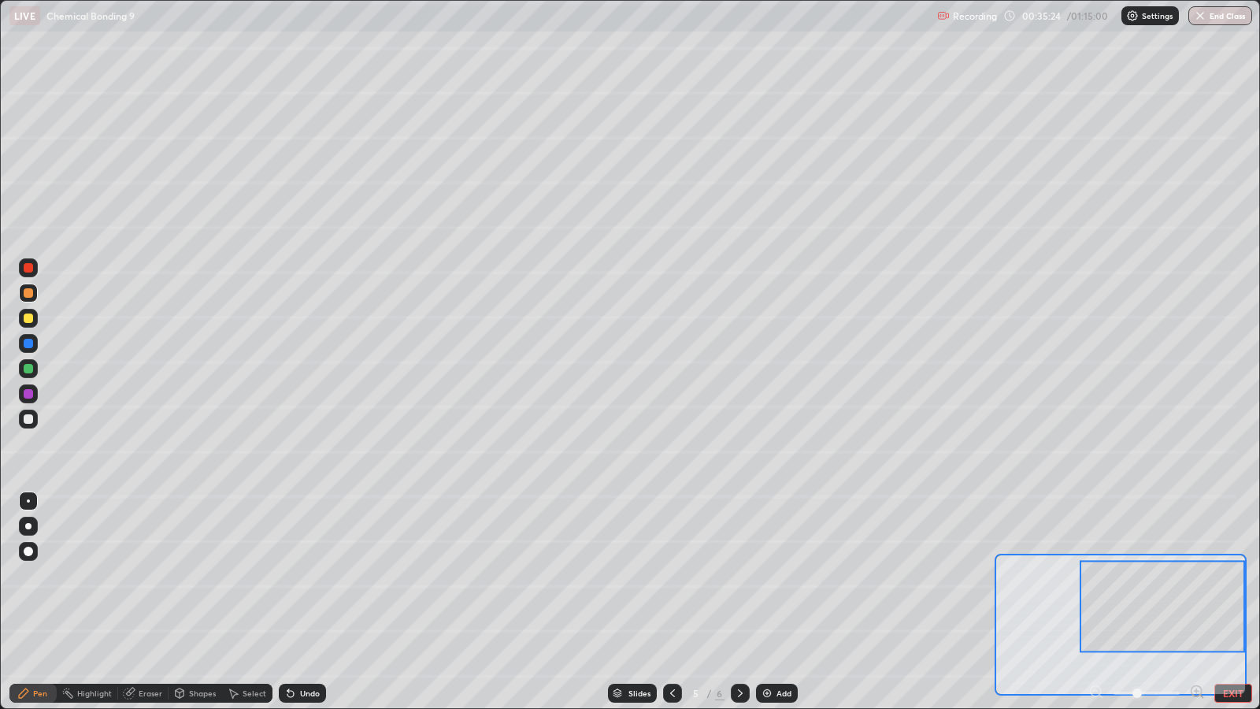
click at [29, 269] on div at bounding box center [28, 267] width 9 height 9
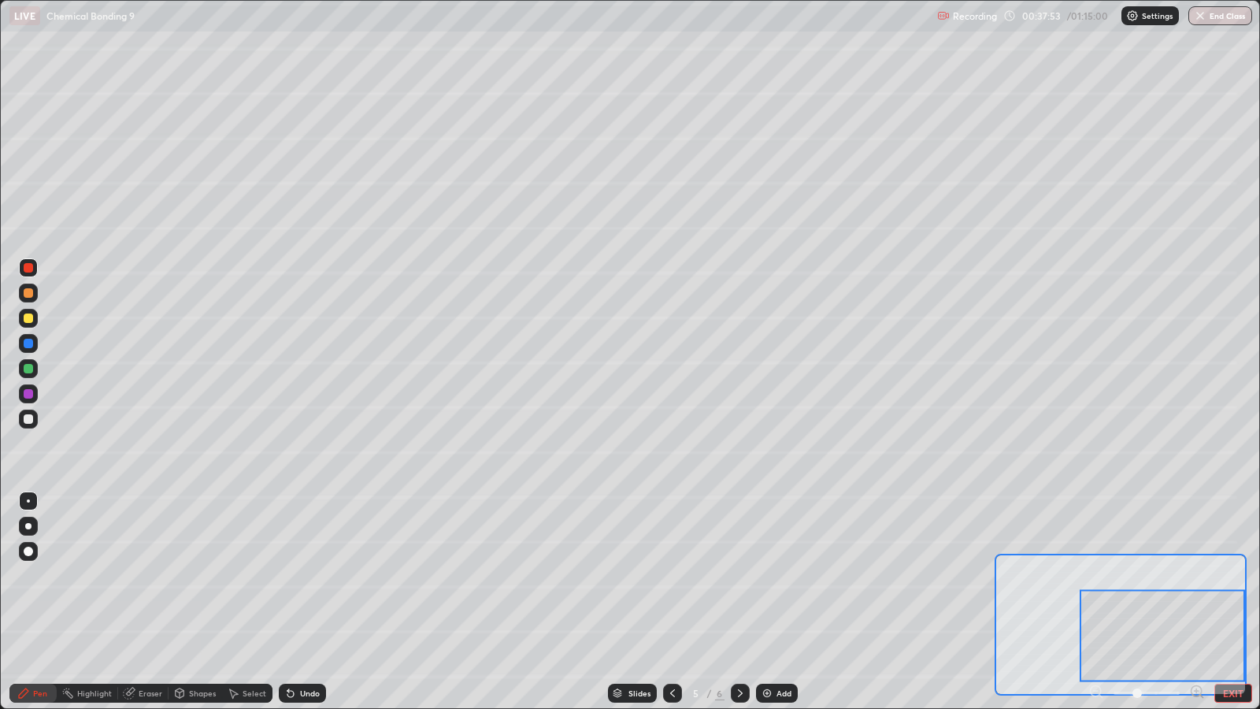
click at [28, 418] on div at bounding box center [28, 418] width 9 height 9
click at [154, 575] on div "Eraser" at bounding box center [151, 693] width 24 height 8
click at [42, 575] on div "Pen" at bounding box center [40, 693] width 14 height 8
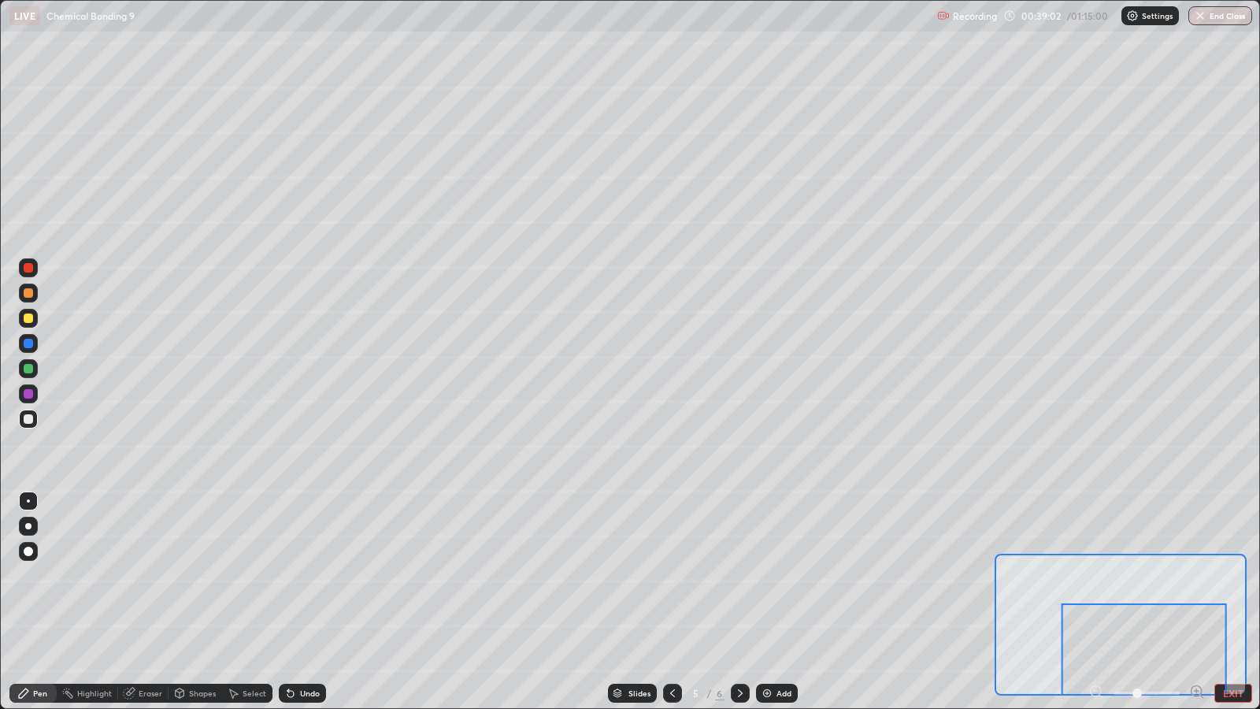
click at [1096, 575] on div at bounding box center [1144, 649] width 165 height 92
click at [1095, 575] on div at bounding box center [1144, 649] width 165 height 92
click at [1099, 575] on div at bounding box center [1144, 649] width 165 height 92
click at [1232, 575] on button "EXIT" at bounding box center [1233, 693] width 38 height 19
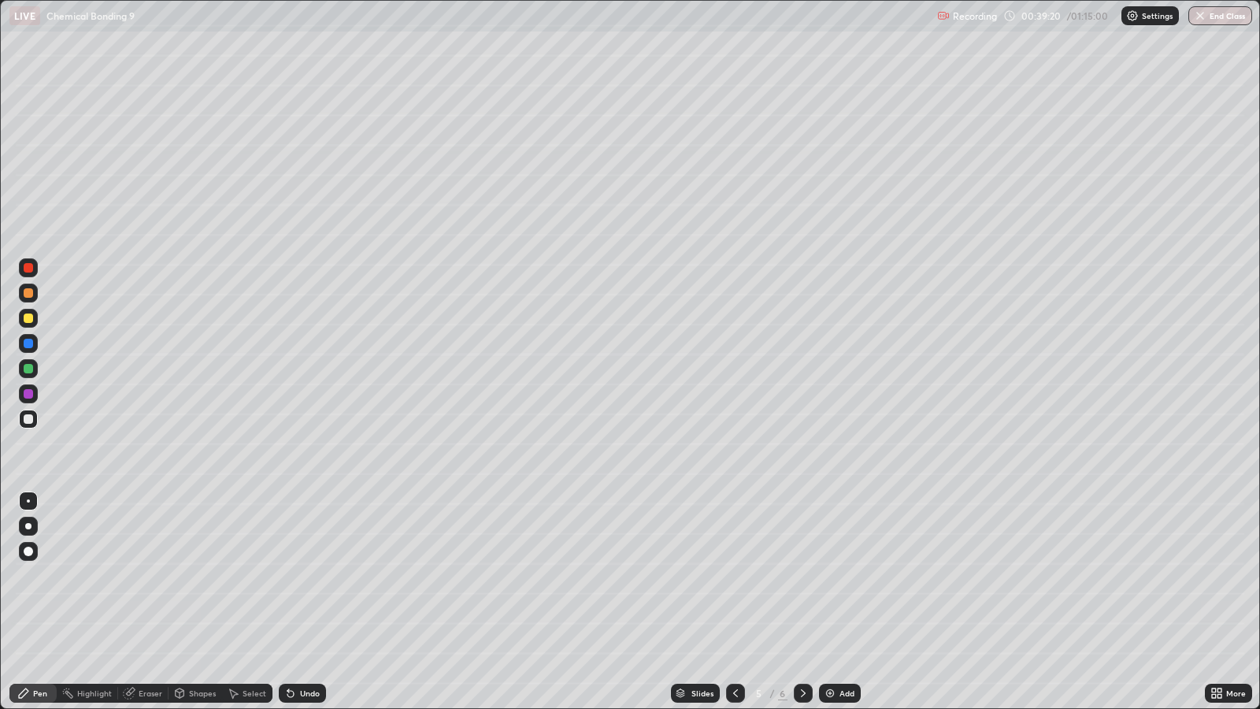
click at [28, 368] on div at bounding box center [28, 368] width 9 height 9
click at [154, 575] on div "Eraser" at bounding box center [143, 693] width 50 height 19
click at [33, 575] on div "Pen" at bounding box center [40, 693] width 14 height 8
click at [28, 295] on div at bounding box center [28, 292] width 9 height 9
click at [24, 270] on div at bounding box center [28, 267] width 9 height 9
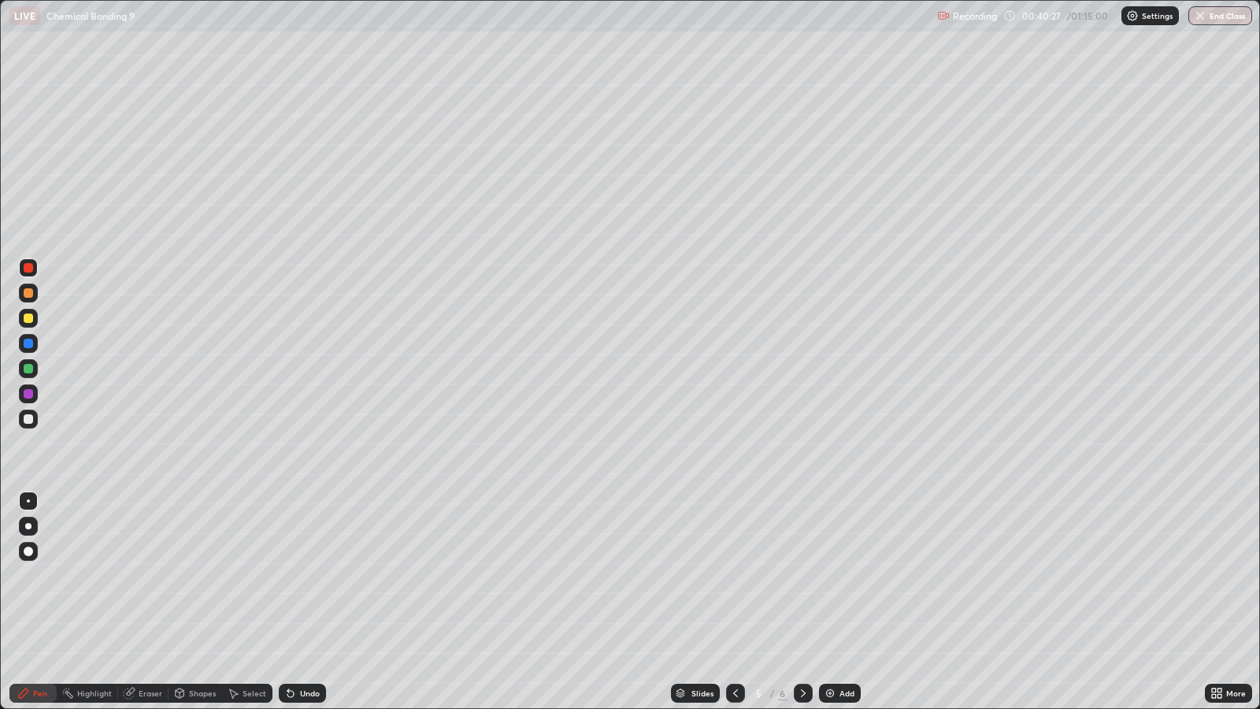
click at [136, 575] on div "Eraser" at bounding box center [143, 693] width 50 height 19
click at [14, 575] on div "Pen" at bounding box center [32, 693] width 47 height 19
click at [28, 394] on div at bounding box center [28, 393] width 9 height 9
click at [833, 575] on img at bounding box center [830, 693] width 13 height 13
click at [29, 263] on div at bounding box center [28, 267] width 9 height 9
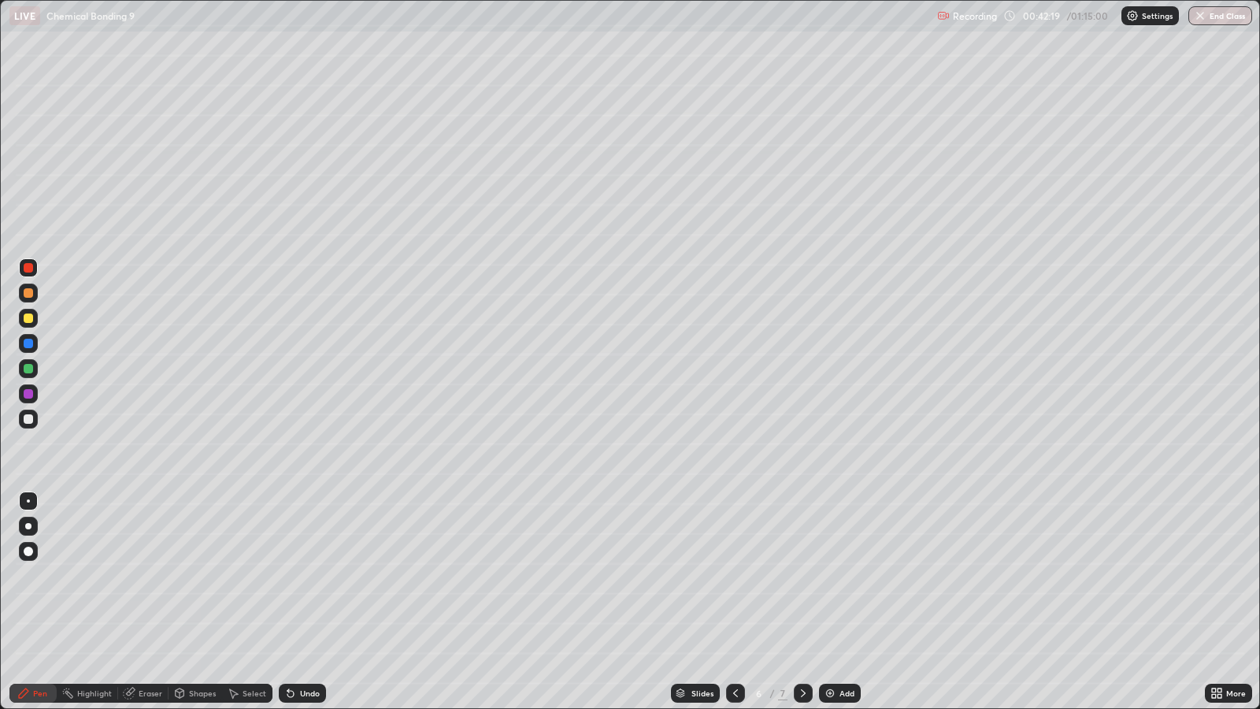
click at [306, 575] on div "Undo" at bounding box center [310, 693] width 20 height 8
click at [28, 294] on div at bounding box center [28, 292] width 9 height 9
click at [25, 421] on div at bounding box center [28, 418] width 9 height 9
click at [732, 575] on icon at bounding box center [735, 693] width 13 height 13
click at [809, 575] on div at bounding box center [803, 693] width 19 height 32
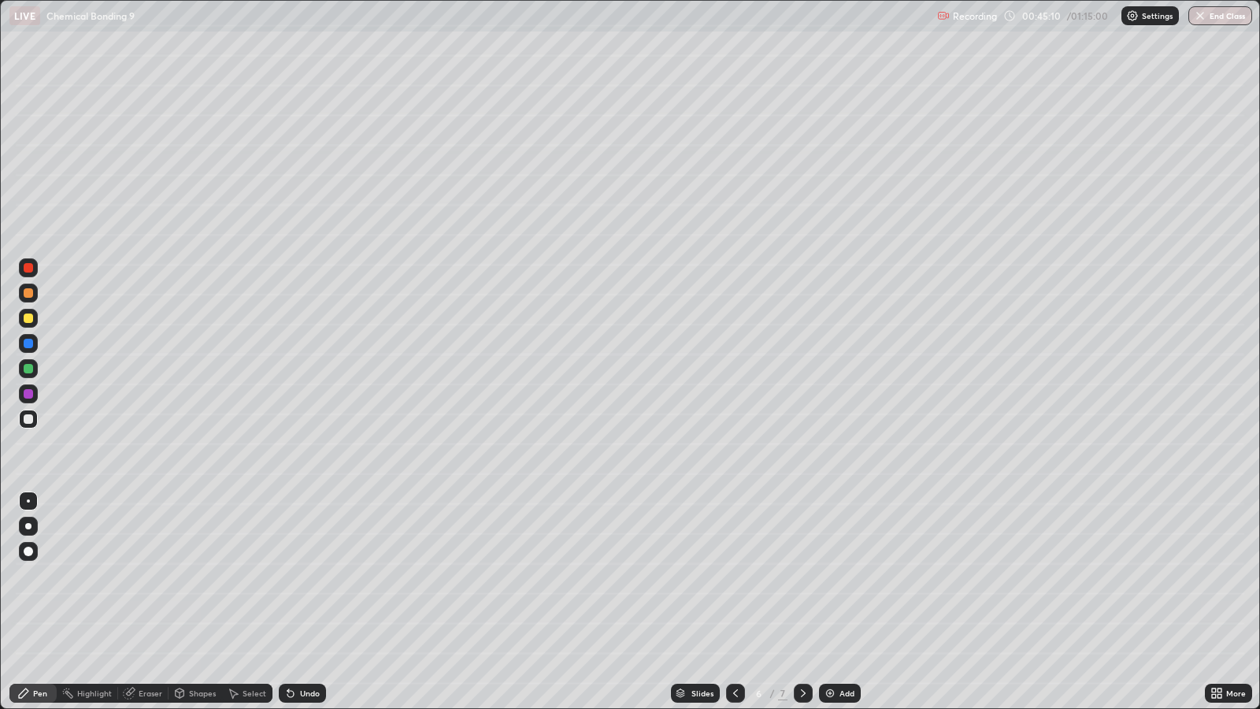
click at [28, 268] on div at bounding box center [28, 267] width 9 height 9
click at [27, 343] on div at bounding box center [28, 343] width 9 height 9
click at [29, 419] on div at bounding box center [28, 418] width 9 height 9
click at [845, 575] on div "Add" at bounding box center [847, 693] width 15 height 8
click at [28, 368] on div at bounding box center [28, 368] width 9 height 9
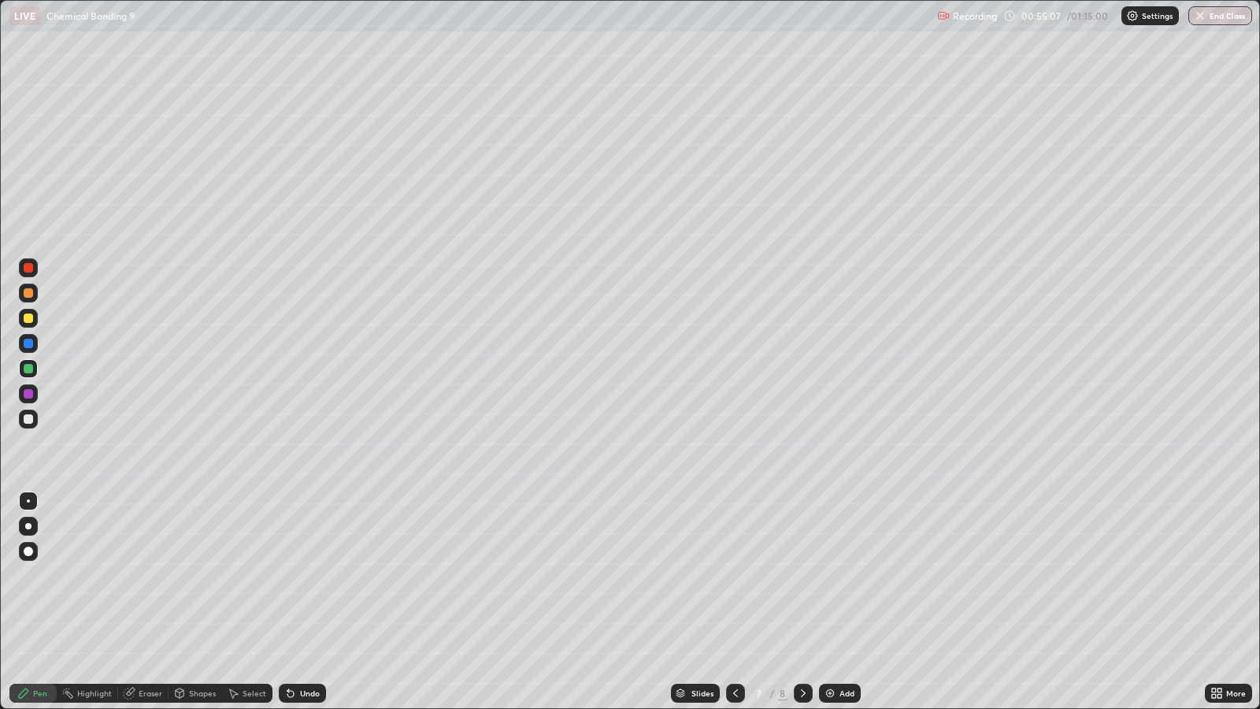
click at [28, 265] on div at bounding box center [28, 267] width 9 height 9
click at [246, 575] on div "Select" at bounding box center [255, 693] width 24 height 8
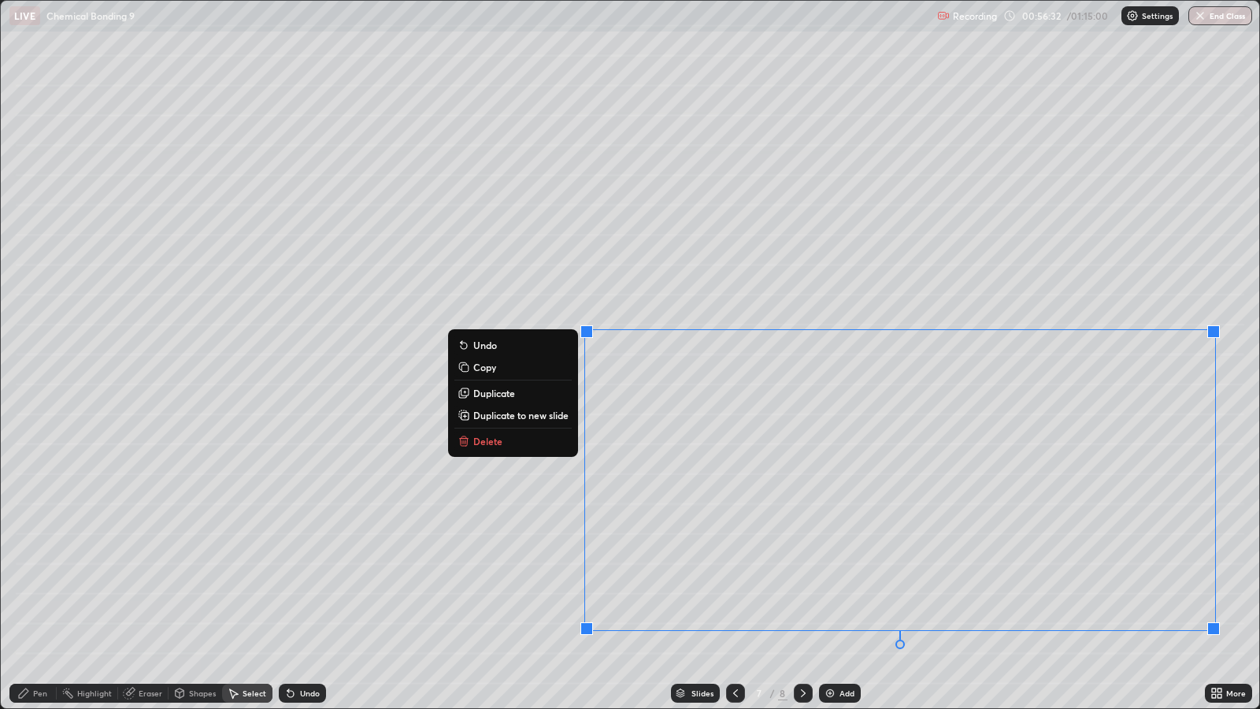
click at [43, 575] on div "Pen" at bounding box center [40, 693] width 14 height 8
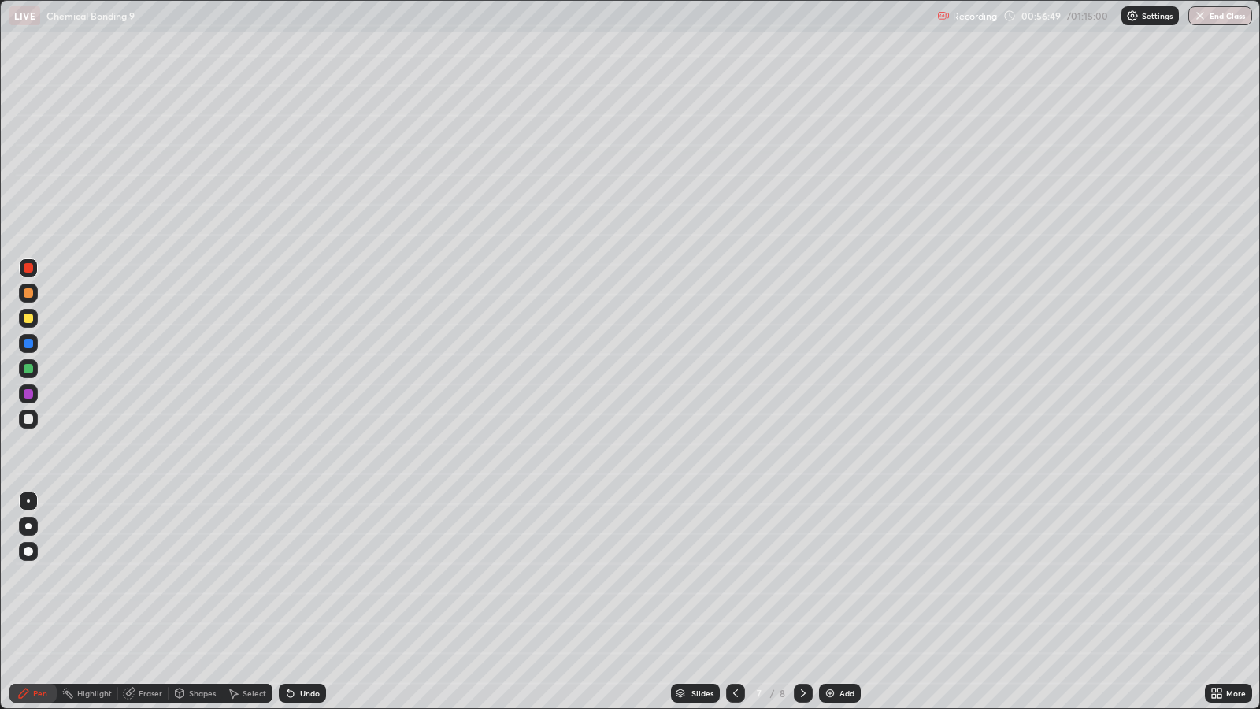
click at [28, 318] on div at bounding box center [28, 317] width 9 height 9
click at [240, 575] on div "Select" at bounding box center [247, 693] width 50 height 19
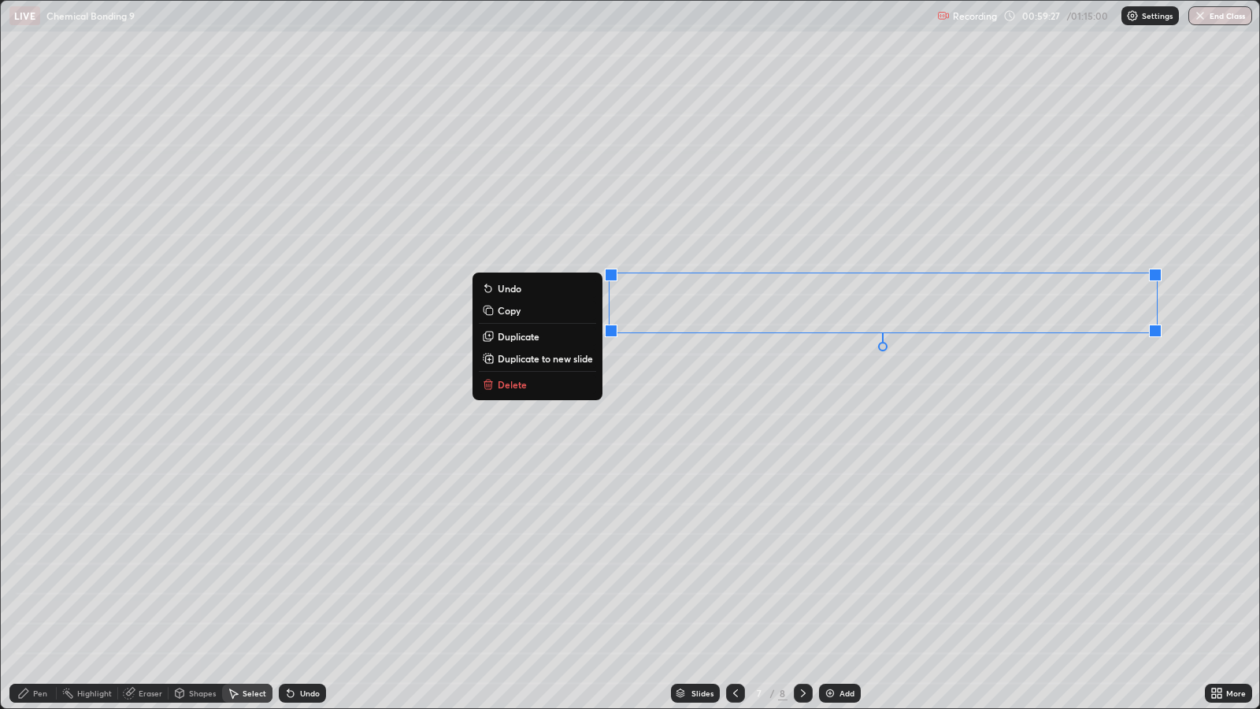
click at [31, 575] on div "Pen" at bounding box center [32, 693] width 47 height 19
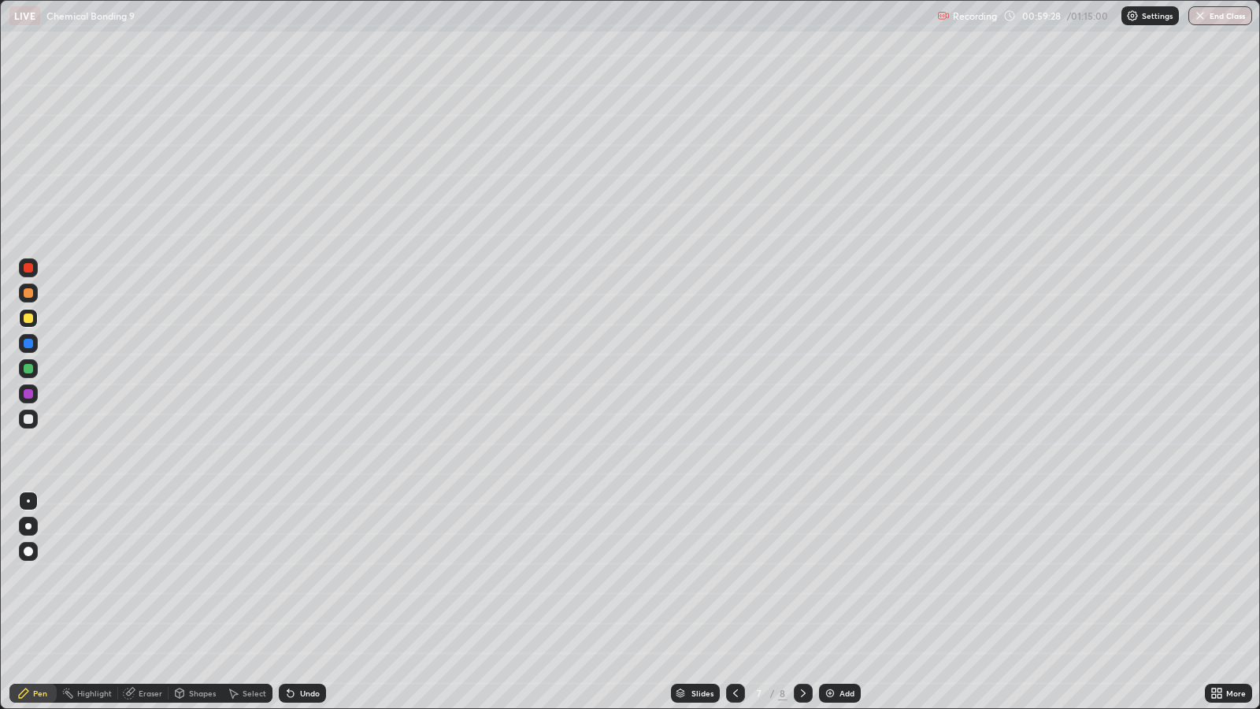
click at [24, 421] on div at bounding box center [28, 418] width 9 height 9
click at [312, 575] on div "Undo" at bounding box center [310, 693] width 20 height 8
click at [311, 575] on div "Undo" at bounding box center [310, 693] width 20 height 8
click at [28, 293] on div at bounding box center [28, 292] width 9 height 9
click at [144, 575] on div "Eraser" at bounding box center [151, 693] width 24 height 8
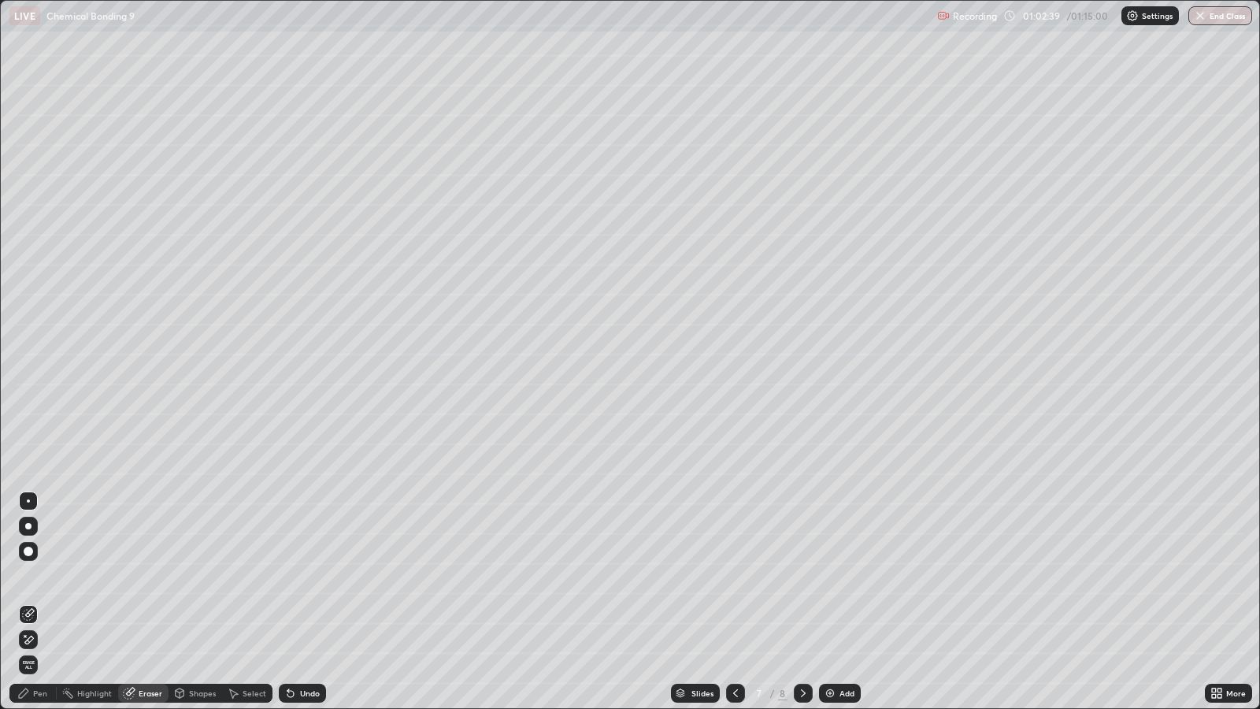
click at [39, 575] on div "Pen" at bounding box center [40, 693] width 14 height 8
click at [29, 395] on div at bounding box center [28, 393] width 9 height 9
click at [847, 575] on div "Add" at bounding box center [847, 693] width 15 height 8
click at [195, 575] on div "Shapes" at bounding box center [202, 693] width 27 height 8
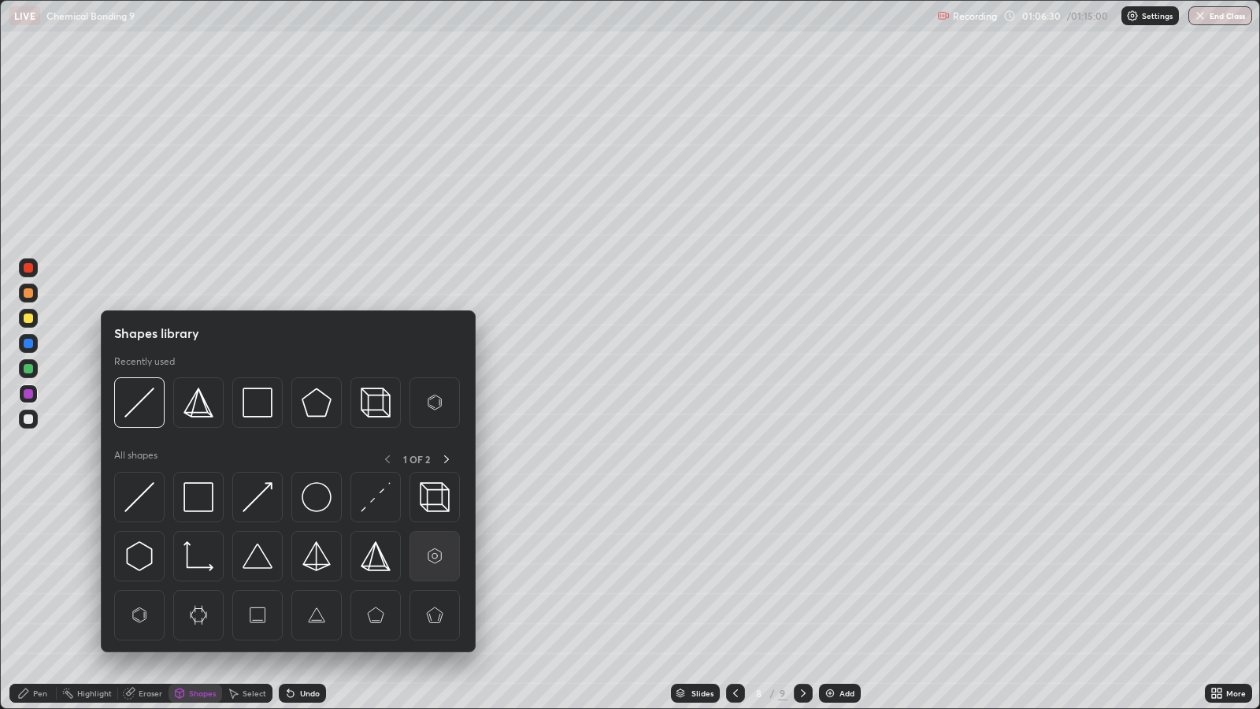
click at [429, 558] on img at bounding box center [435, 556] width 30 height 30
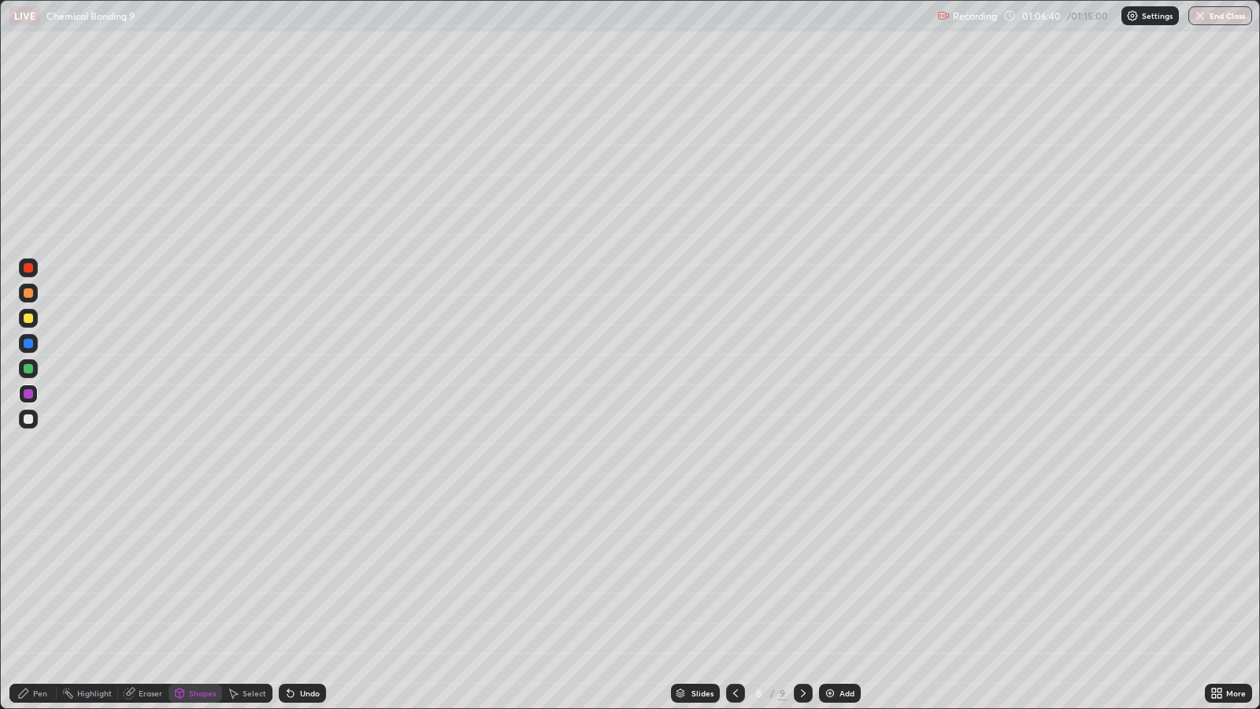
click at [235, 575] on icon at bounding box center [233, 693] width 13 height 13
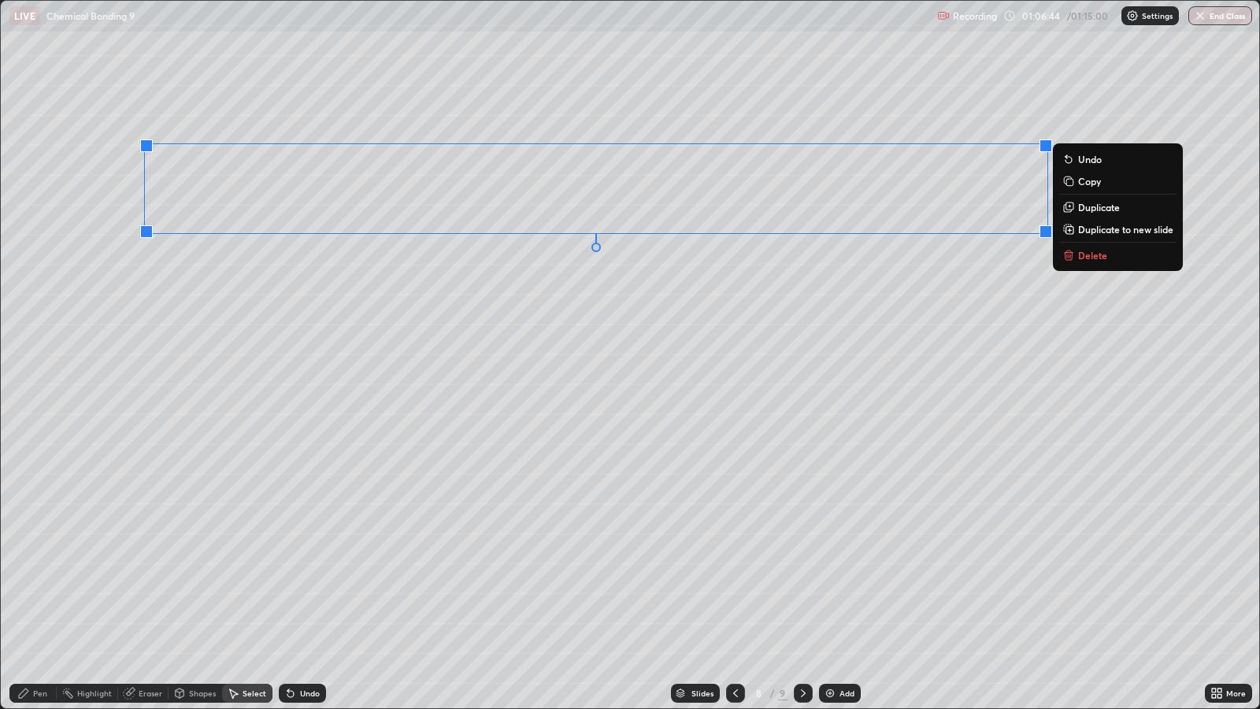
click at [1112, 206] on p "Duplicate" at bounding box center [1099, 207] width 42 height 13
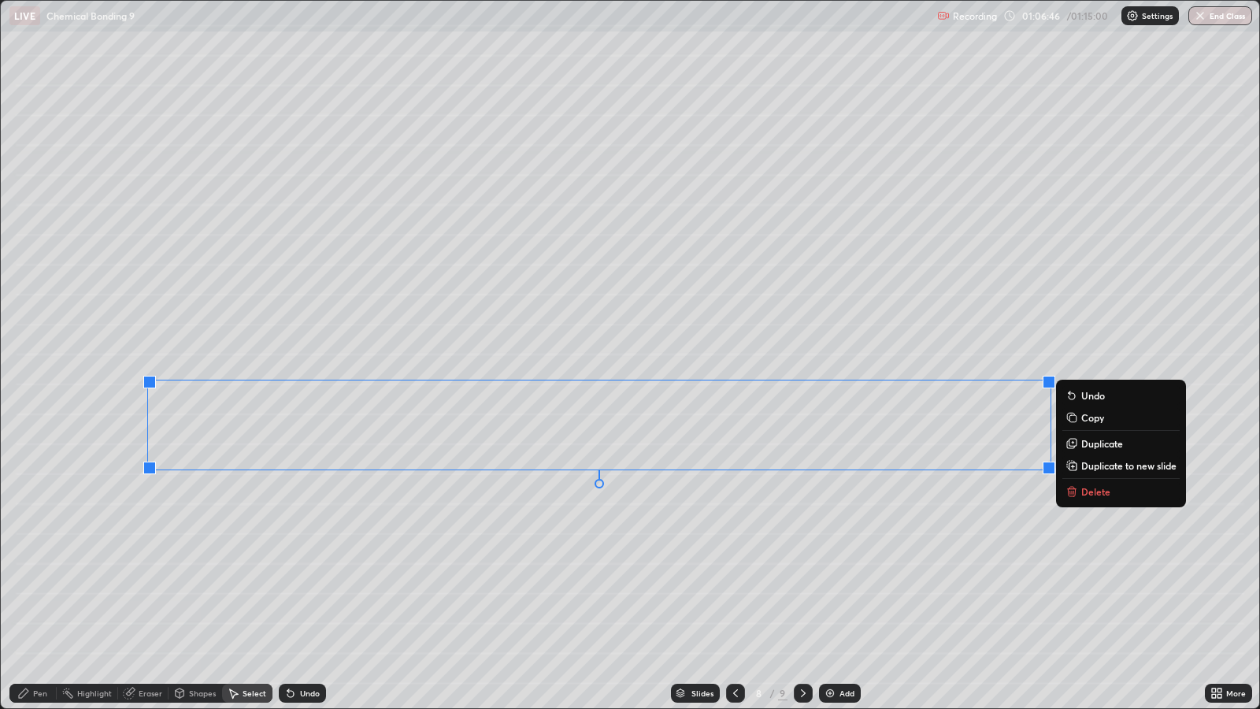
click at [859, 575] on div "0 ° Undo Copy Duplicate Duplicate to new slide Delete" at bounding box center [630, 354] width 1258 height 707
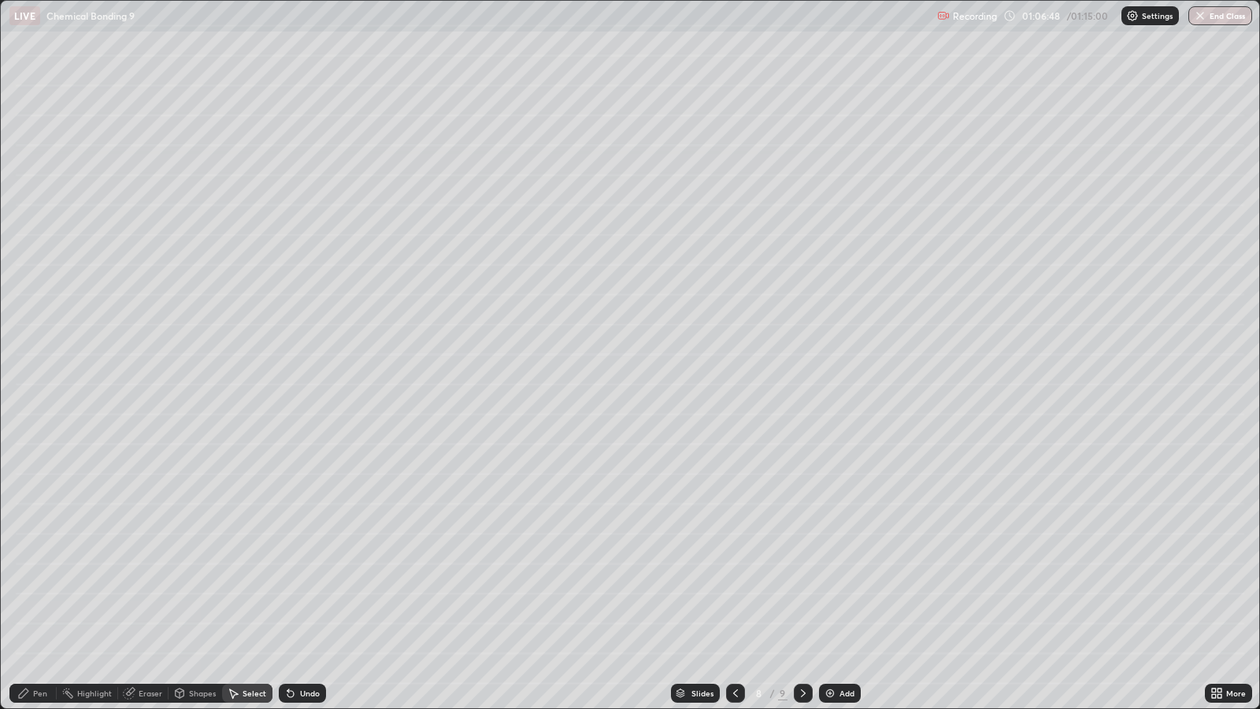
click at [39, 575] on div "Pen" at bounding box center [40, 693] width 14 height 8
click at [32, 269] on div at bounding box center [28, 267] width 9 height 9
click at [28, 419] on div at bounding box center [28, 418] width 9 height 9
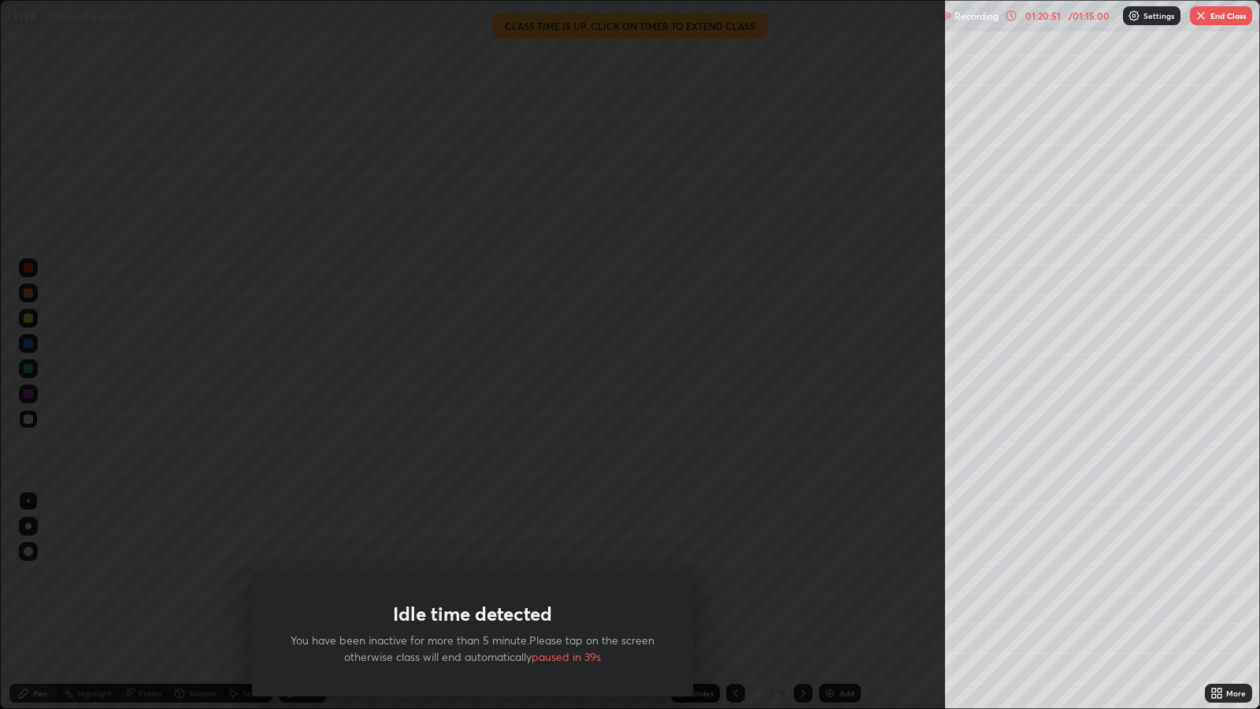
click at [1213, 15] on button "End Class" at bounding box center [1221, 15] width 62 height 19
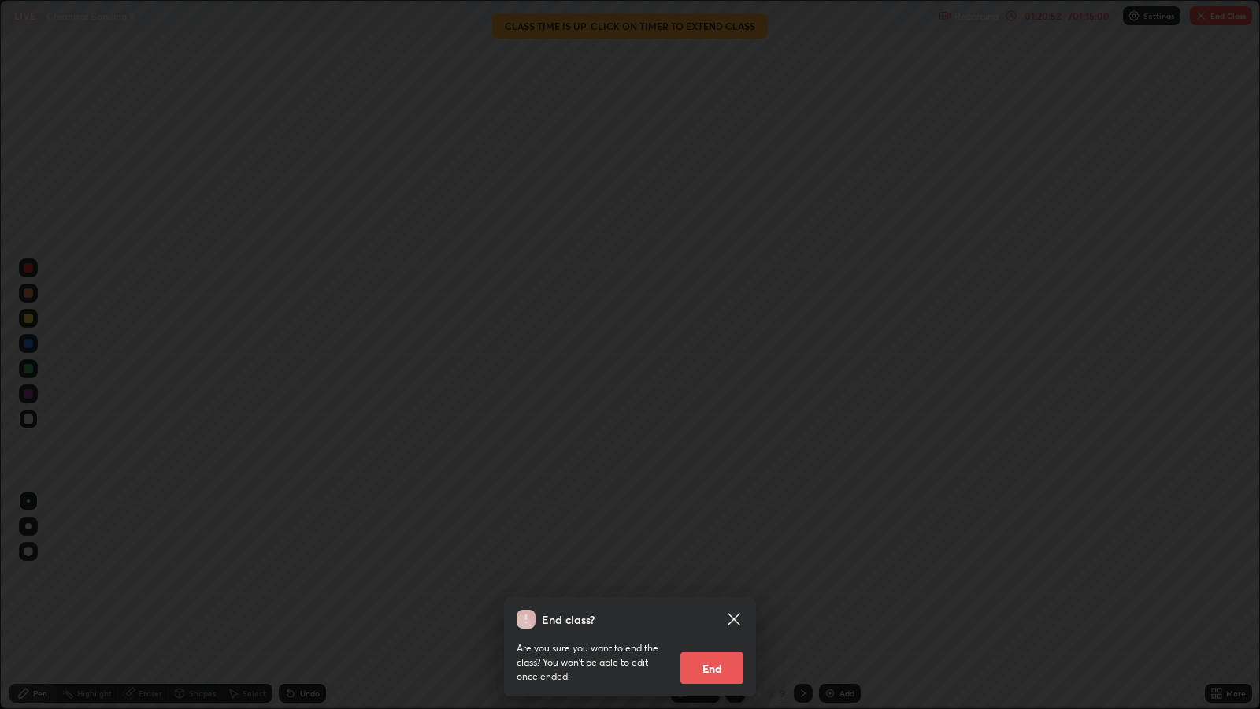
click at [705, 575] on button "End" at bounding box center [711, 668] width 63 height 32
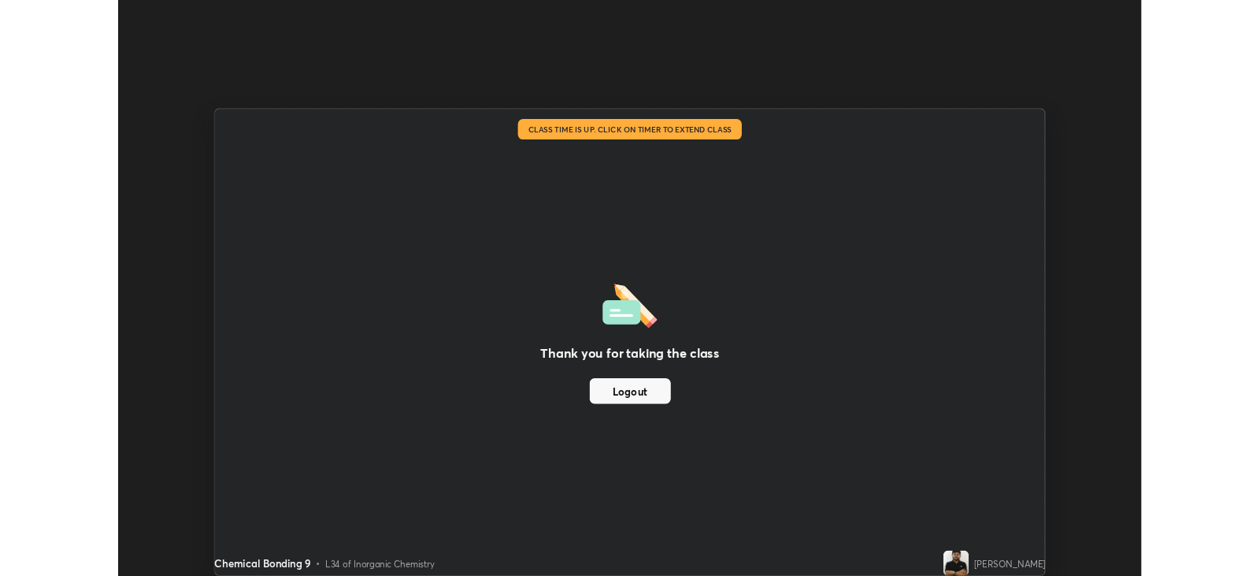
scroll to position [78176, 77492]
